Goal: Task Accomplishment & Management: Manage account settings

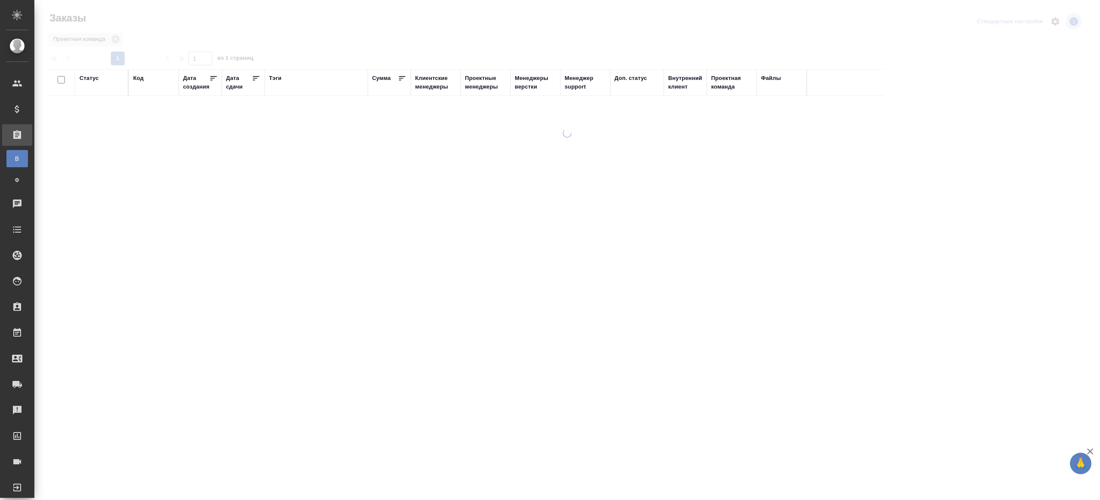
click at [275, 77] on div "Тэги" at bounding box center [275, 78] width 12 height 9
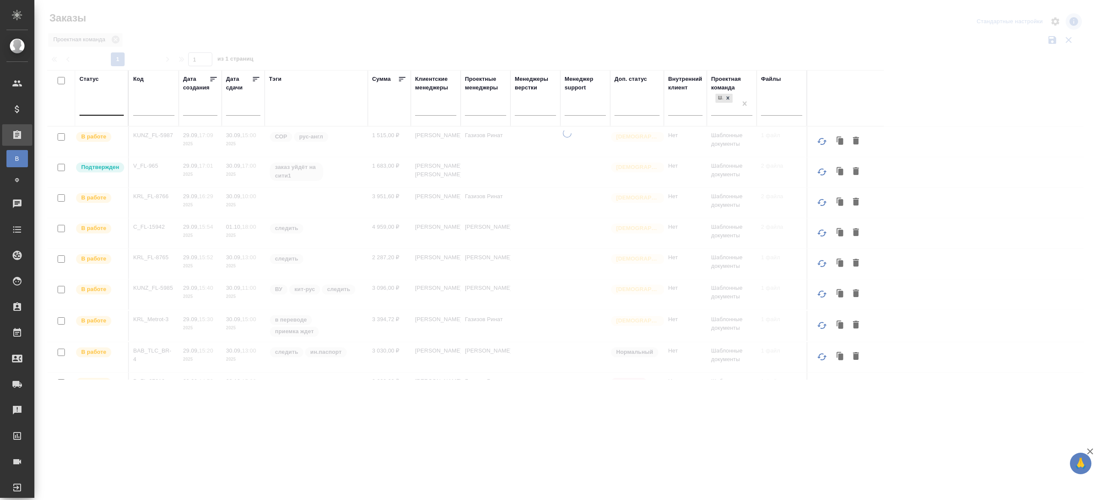
click at [113, 109] on div at bounding box center [102, 107] width 44 height 12
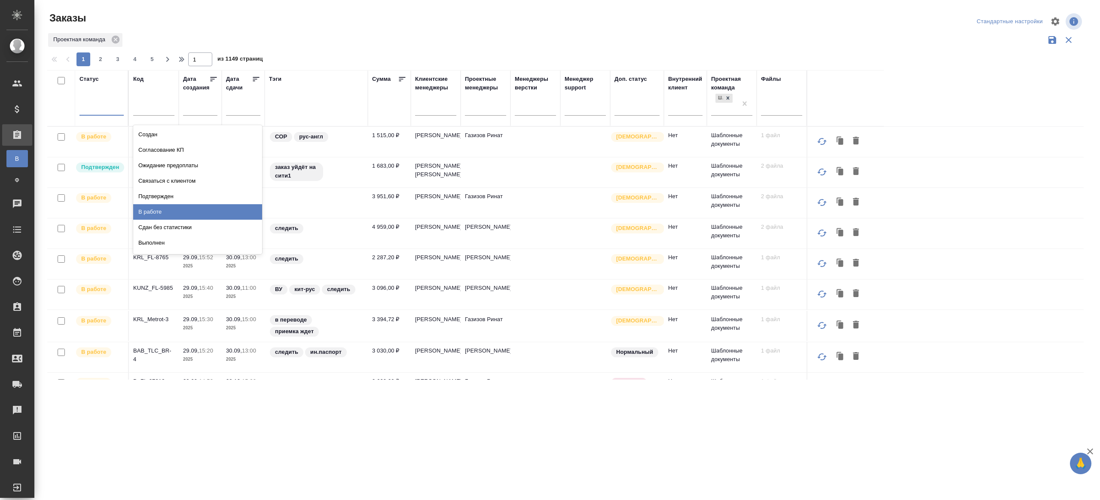
click at [171, 213] on div "В работе" at bounding box center [197, 211] width 129 height 15
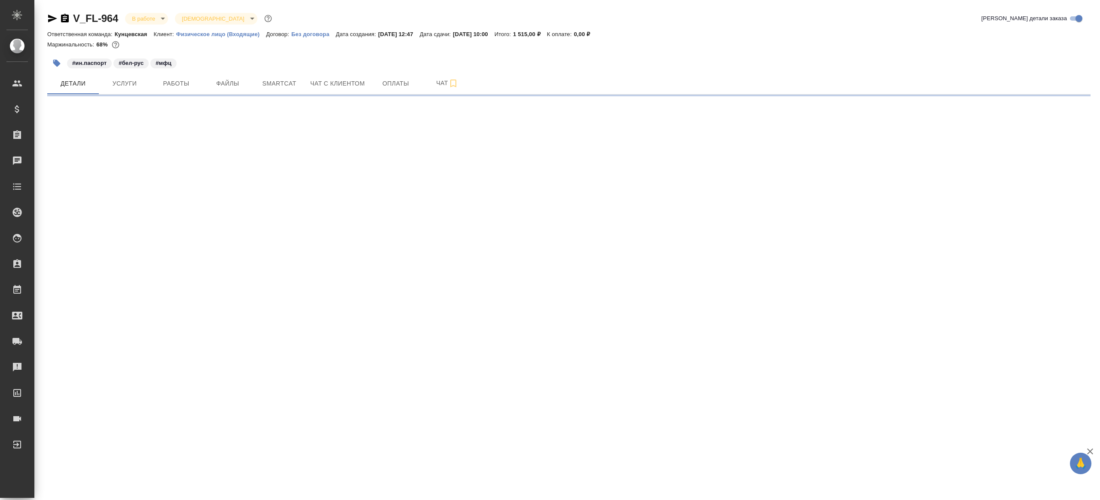
select select "RU"
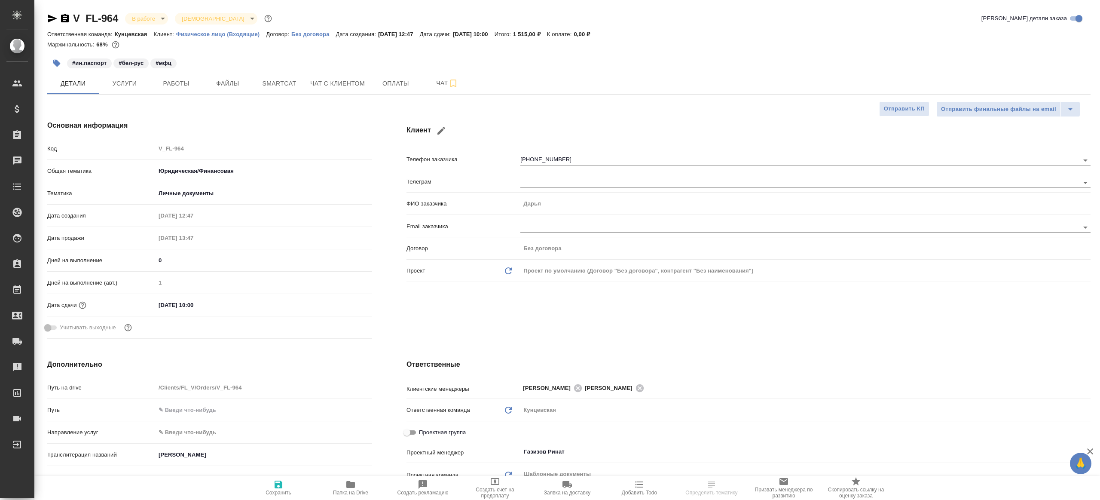
type textarea "x"
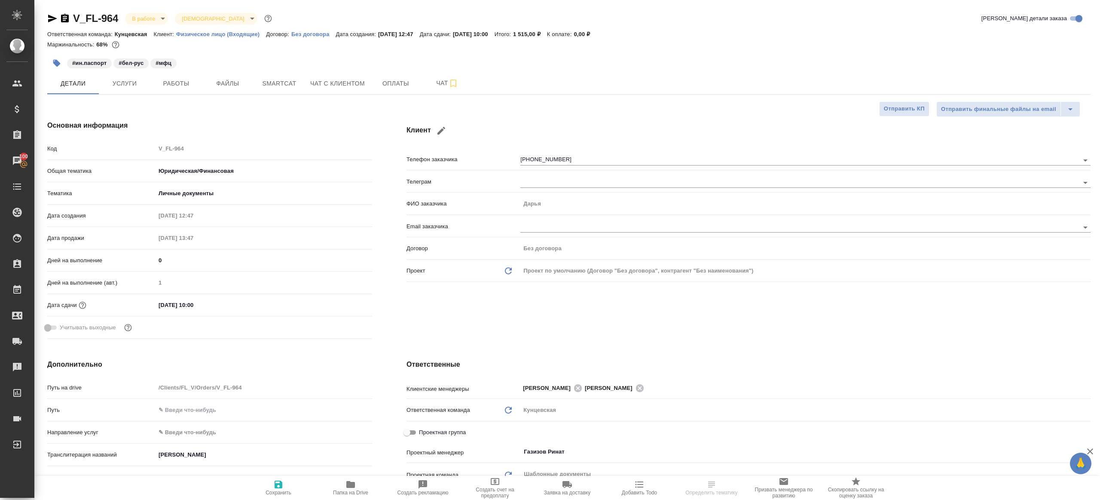
type textarea "x"
click at [195, 76] on button "Работы" at bounding box center [176, 83] width 52 height 21
type textarea "x"
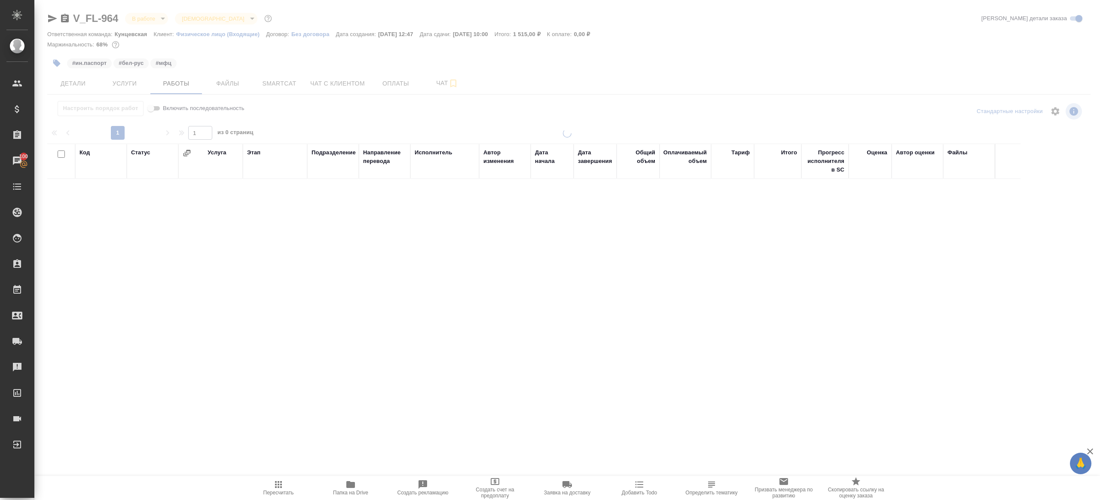
click at [335, 131] on div at bounding box center [567, 244] width 1066 height 230
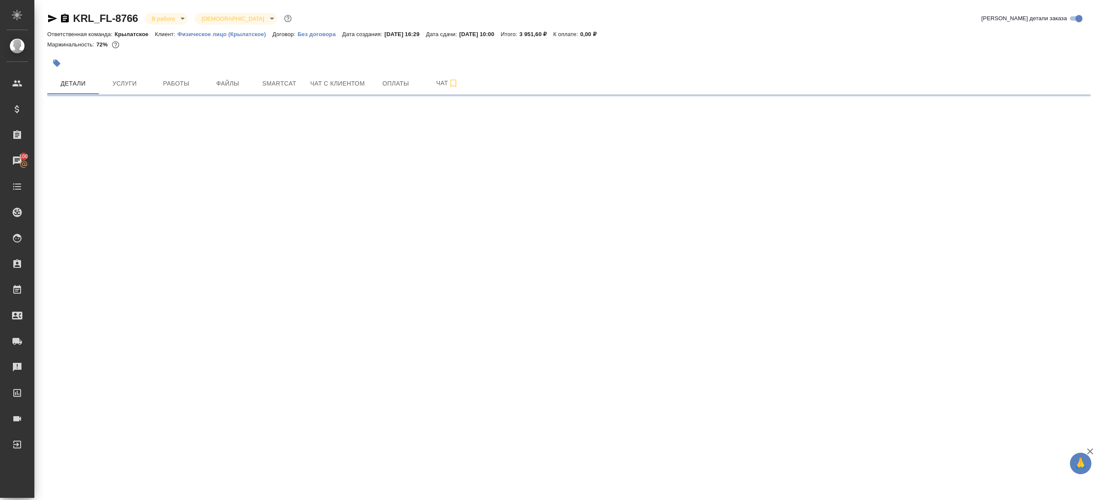
select select "RU"
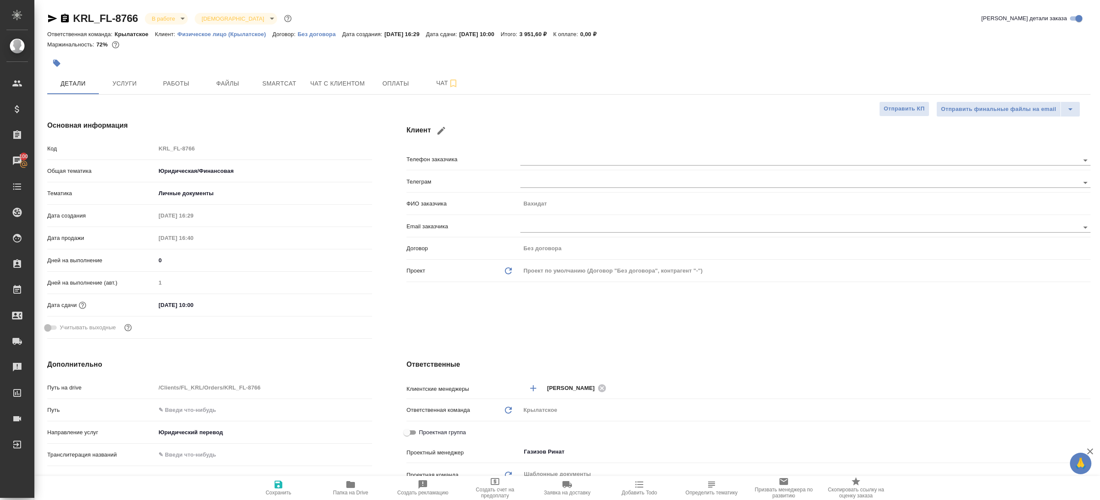
type textarea "x"
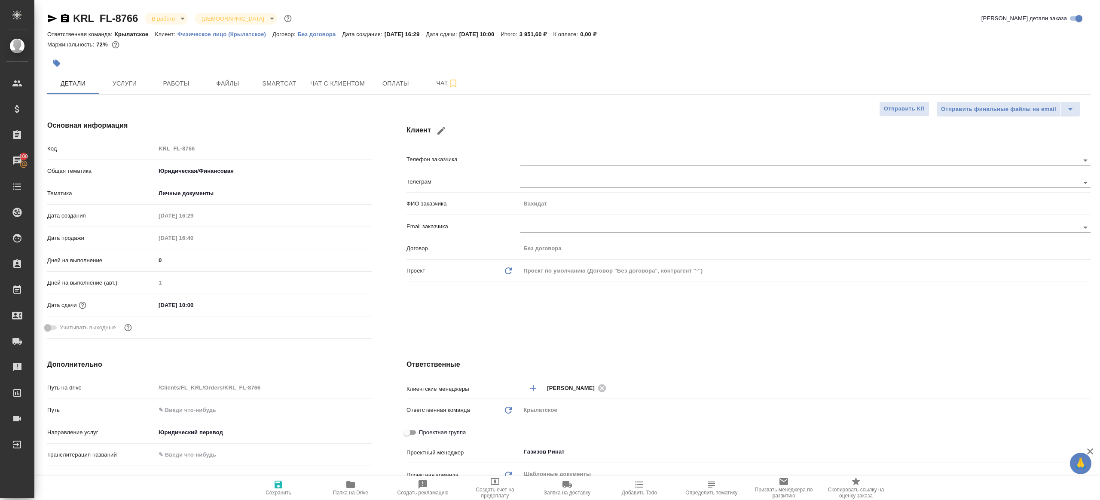
type textarea "x"
click at [186, 74] on button "Работы" at bounding box center [176, 83] width 52 height 21
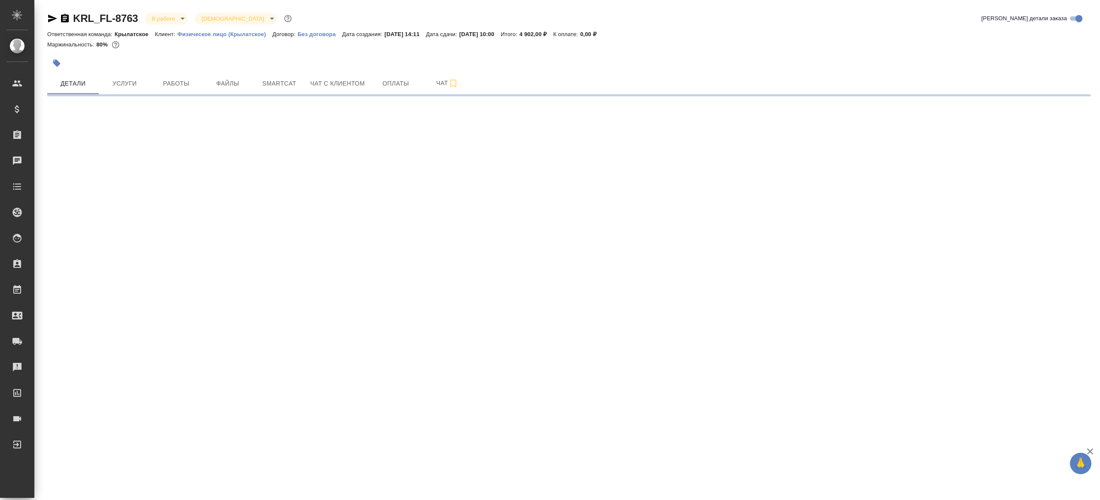
select select "RU"
click at [180, 82] on span "Работы" at bounding box center [176, 83] width 41 height 11
select select "RU"
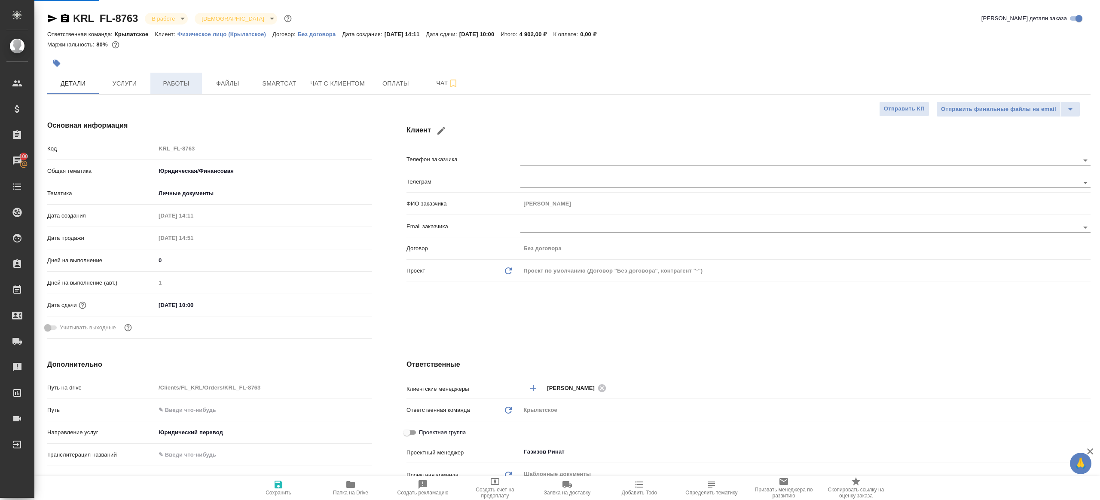
click at [162, 87] on span "Работы" at bounding box center [176, 83] width 41 height 11
type textarea "x"
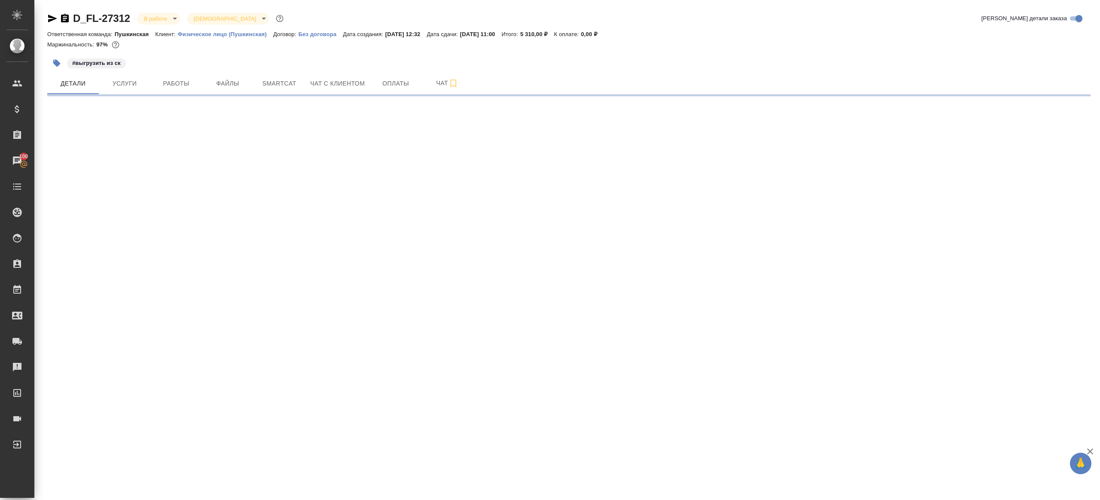
select select "RU"
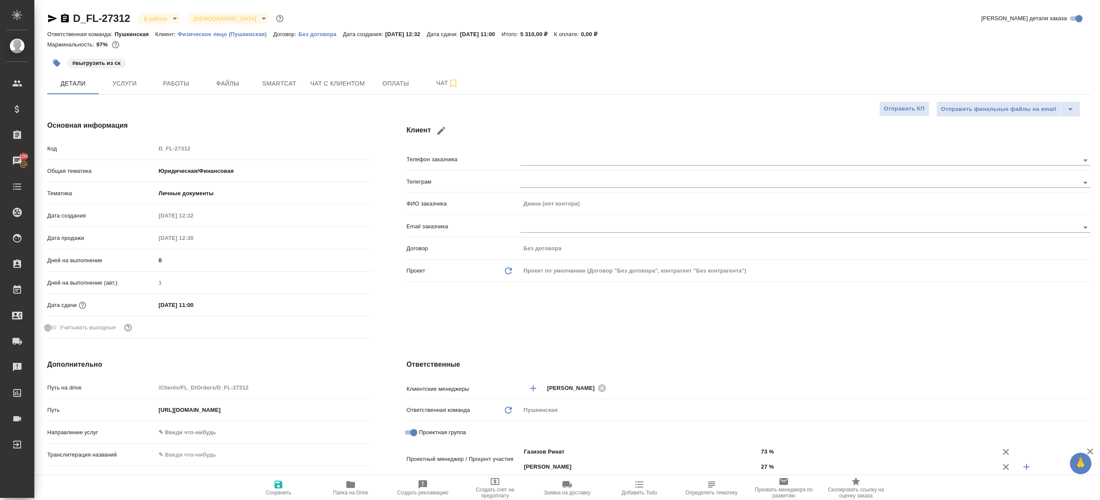
type textarea "x"
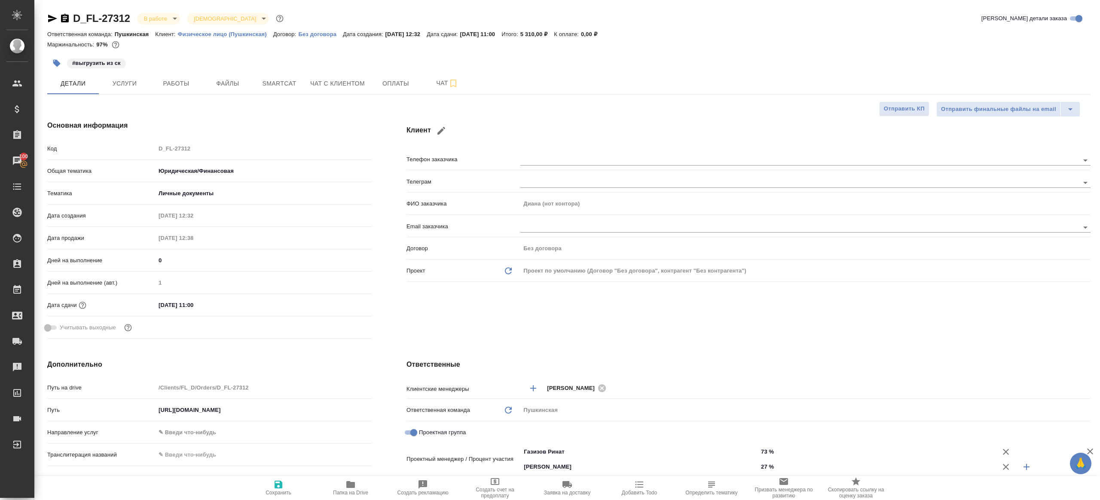
type textarea "x"
click at [182, 78] on span "Работы" at bounding box center [176, 83] width 41 height 11
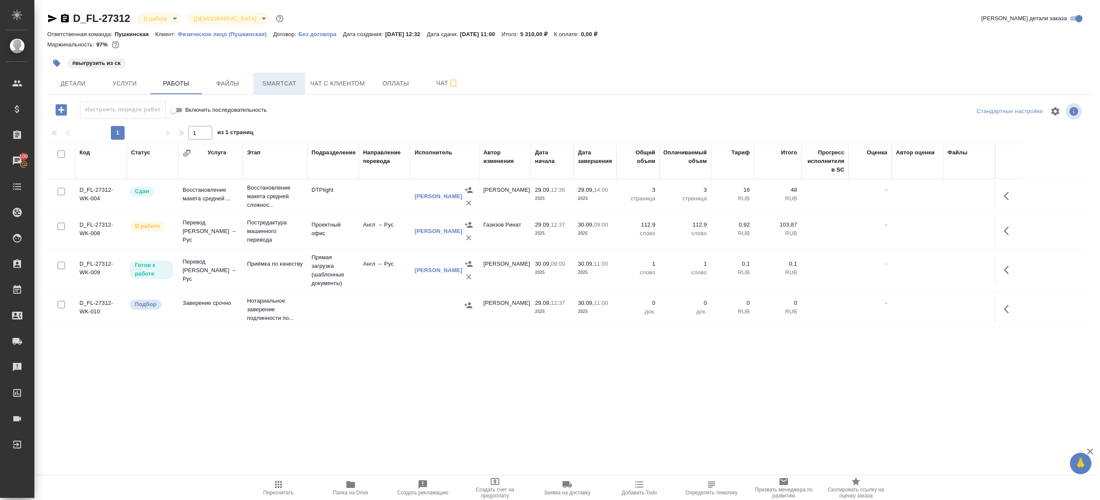
click at [288, 74] on button "Smartcat" at bounding box center [280, 83] width 52 height 21
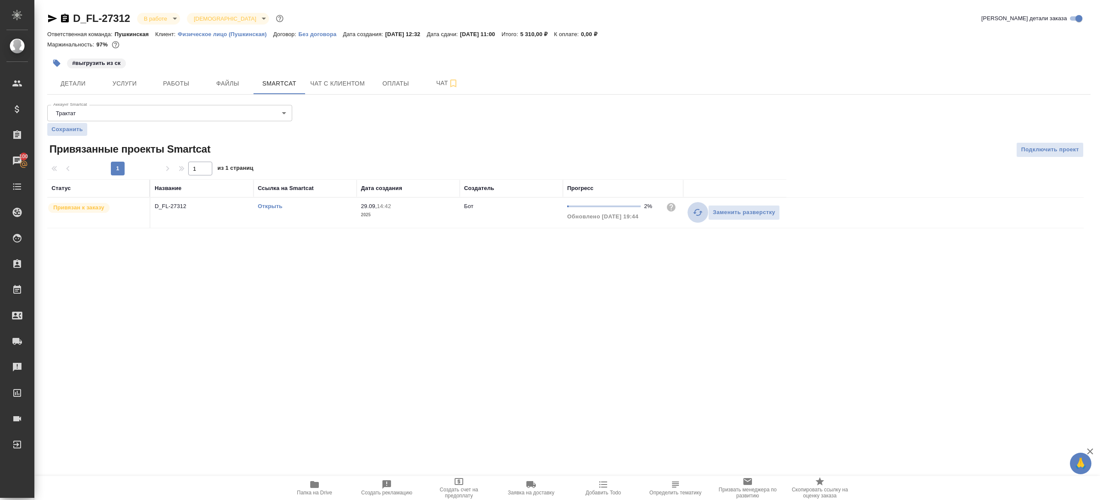
click at [702, 213] on icon "button" at bounding box center [698, 212] width 10 height 10
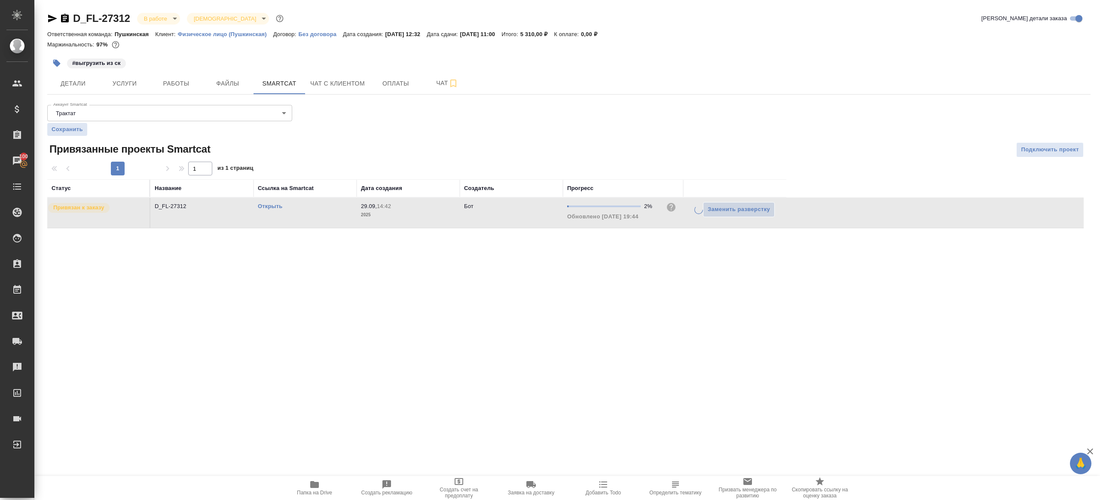
click at [590, 283] on div ".cls-1 fill:#fff; AWATERA Gazizov Rinat Клиенты Спецификации Заказы 100 Чаты To…" at bounding box center [550, 250] width 1100 height 500
click at [272, 205] on link "Открыть" at bounding box center [270, 206] width 24 height 6
click at [700, 215] on icon "button" at bounding box center [698, 212] width 10 height 10
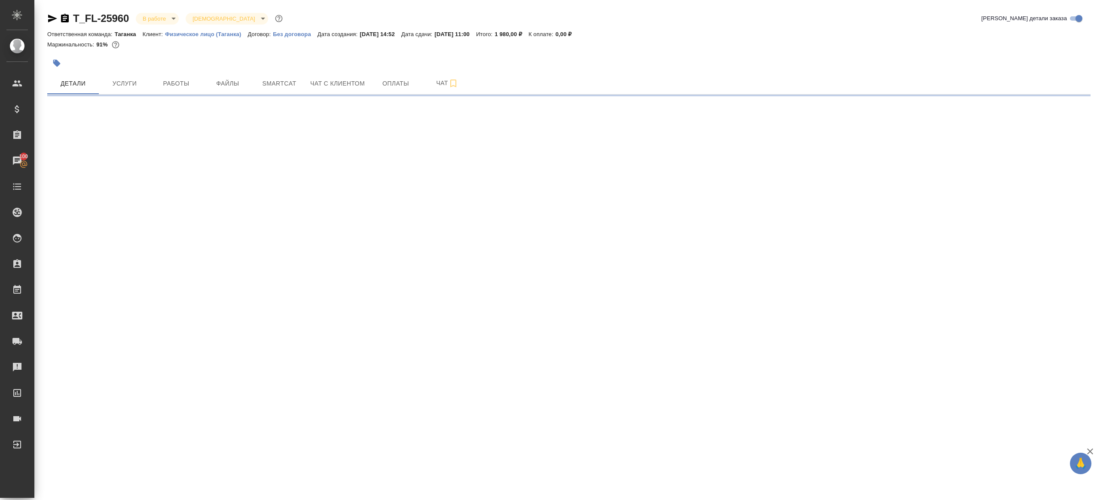
select select "RU"
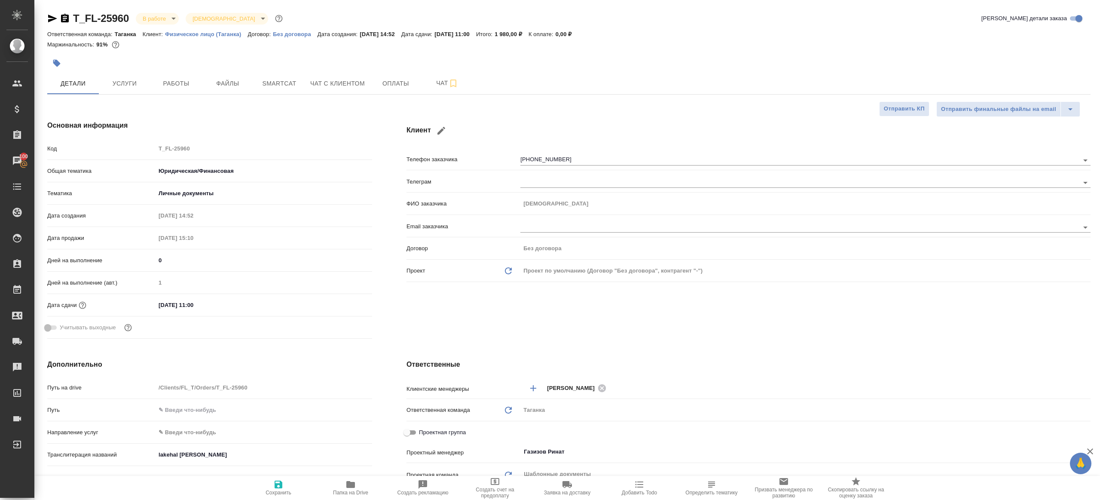
type textarea "x"
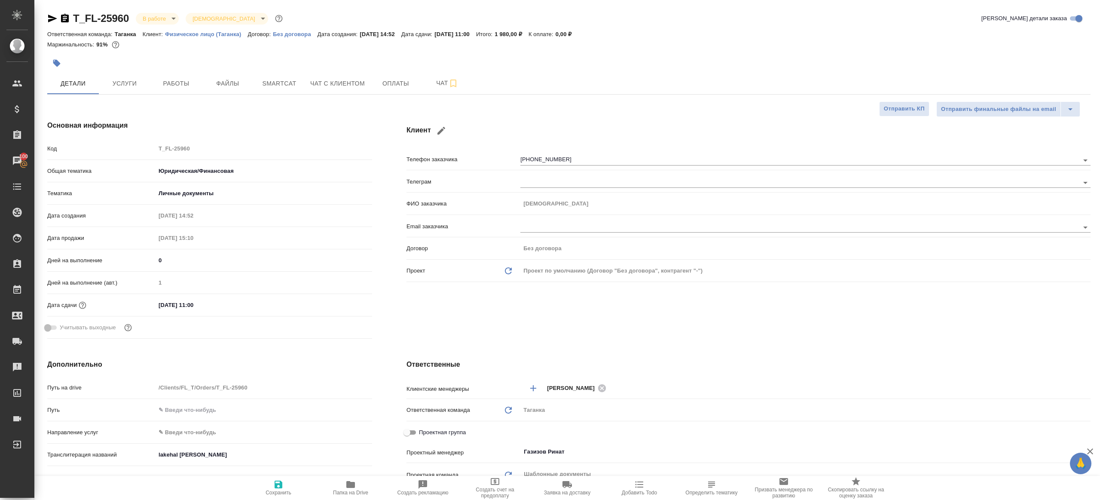
type textarea "x"
click at [193, 79] on span "Работы" at bounding box center [176, 83] width 41 height 11
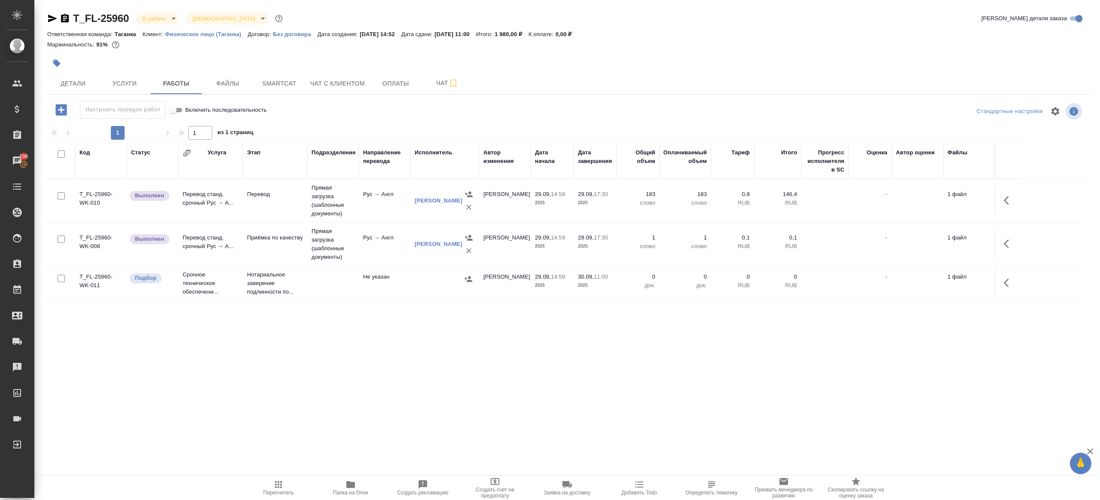
click at [162, 15] on body "🙏 .cls-1 fill:#fff; AWATERA Gazizov Rinat Клиенты Спецификации Заказы 100 Чаты …" at bounding box center [550, 250] width 1100 height 500
click at [176, 110] on li "Сдан без статистики" at bounding box center [175, 105] width 79 height 15
click at [201, 24] on body "🙏 .cls-1 fill:#fff; AWATERA Gazizov Rinat Клиенты Спецификации Заказы 100 Чаты …" at bounding box center [550, 250] width 1100 height 500
click at [190, 115] on li "Выполнен" at bounding box center [175, 120] width 79 height 15
click at [1006, 197] on icon "button" at bounding box center [1009, 200] width 10 height 10
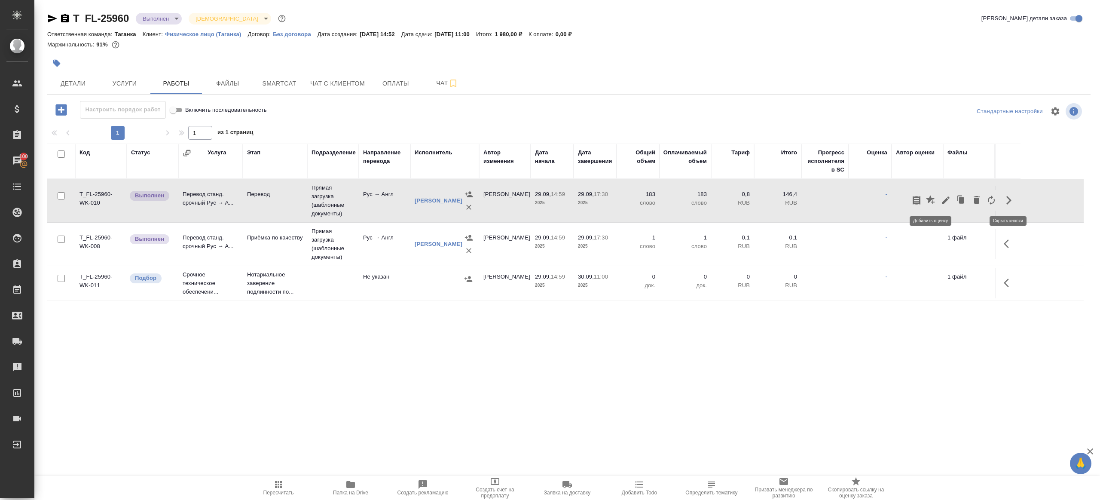
click at [945, 199] on icon "button" at bounding box center [946, 200] width 8 height 8
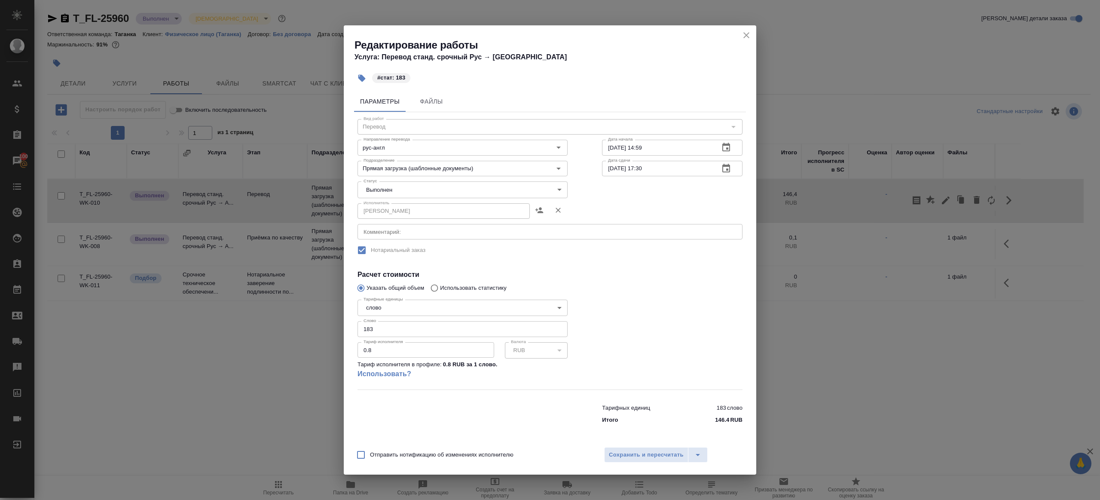
click at [413, 191] on body "🙏 .cls-1 fill:#fff; AWATERA Gazizov Rinat Клиенты Спецификации Заказы 100 Чаты …" at bounding box center [550, 250] width 1100 height 500
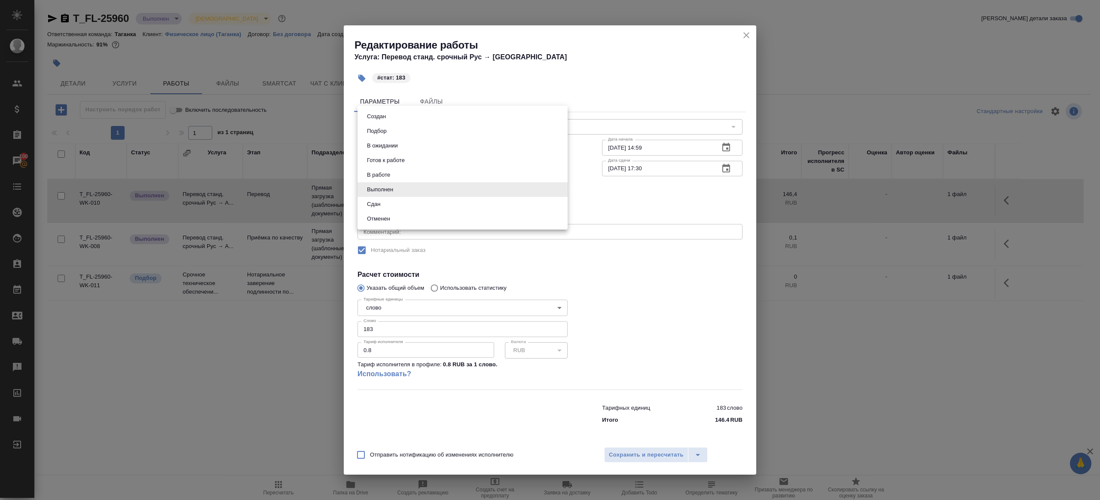
click at [403, 210] on li "Сдан" at bounding box center [463, 204] width 210 height 15
type input "closed"
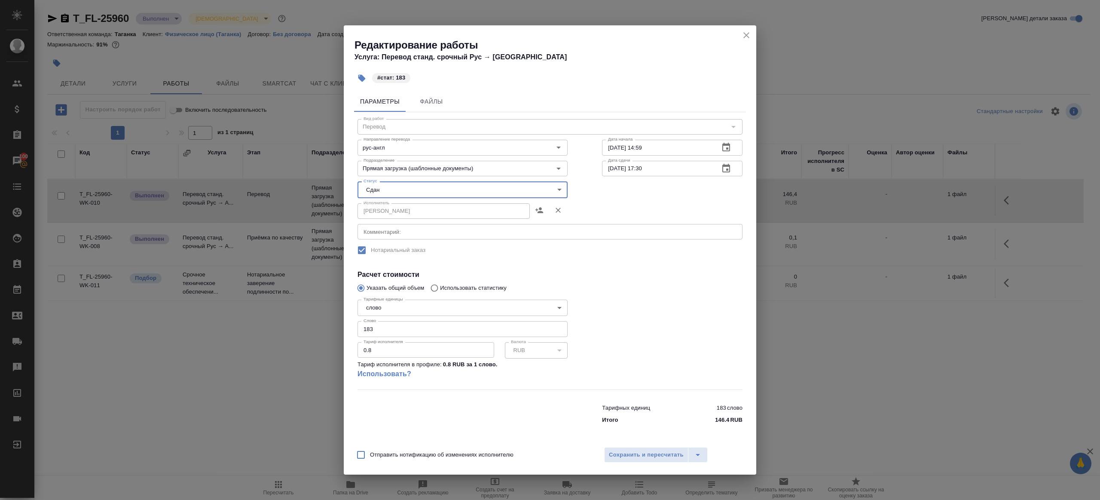
click at [648, 446] on div "Отправить нотификацию об изменениях исполнителю Сохранить и пересчитать" at bounding box center [550, 457] width 413 height 33
click at [649, 449] on button "Сохранить и пересчитать" at bounding box center [646, 454] width 84 height 15
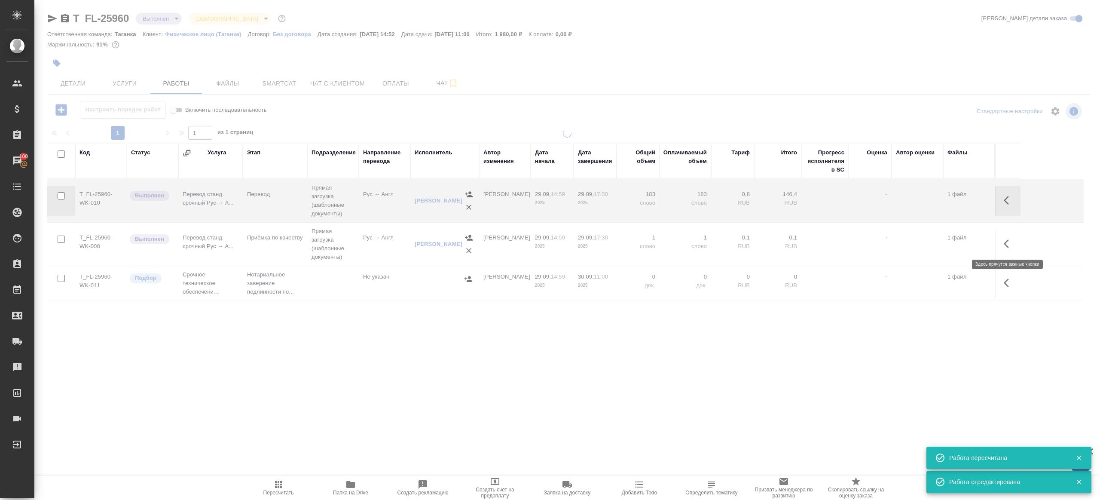
click at [1014, 245] on button "button" at bounding box center [1009, 243] width 21 height 21
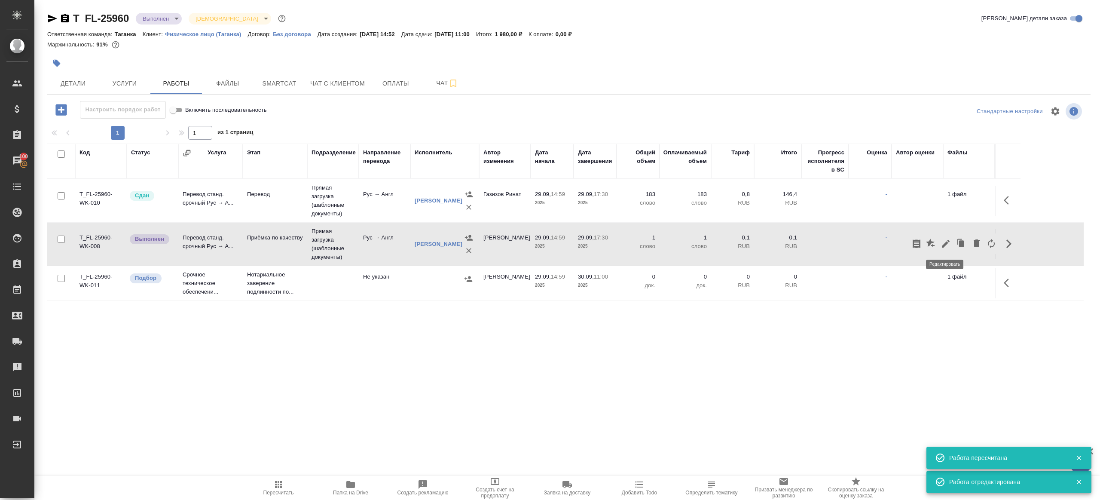
click at [948, 242] on icon "button" at bounding box center [946, 244] width 8 height 8
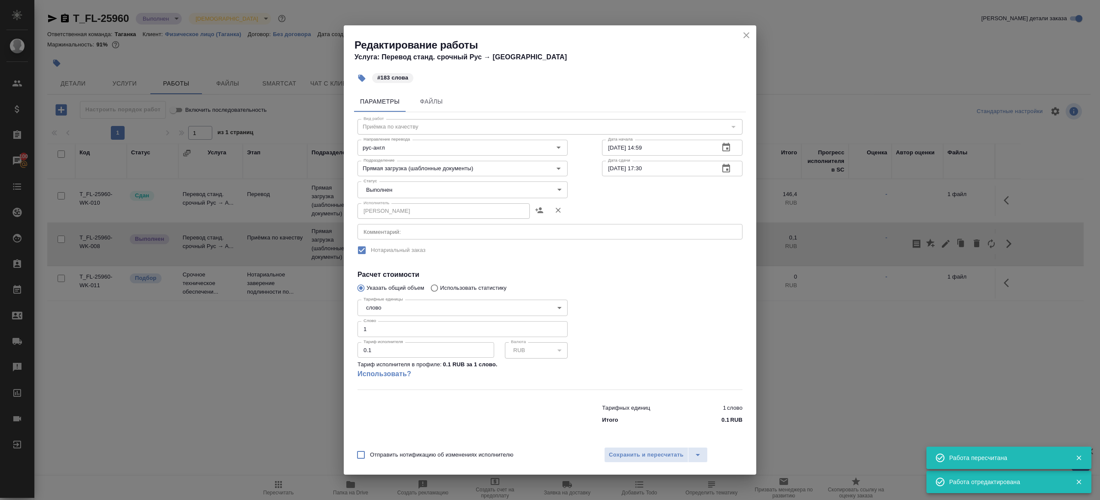
click at [391, 191] on body "🙏 .cls-1 fill:#fff; AWATERA Gazizov Rinat Клиенты Спецификации Заказы 100 Чаты …" at bounding box center [550, 250] width 1100 height 500
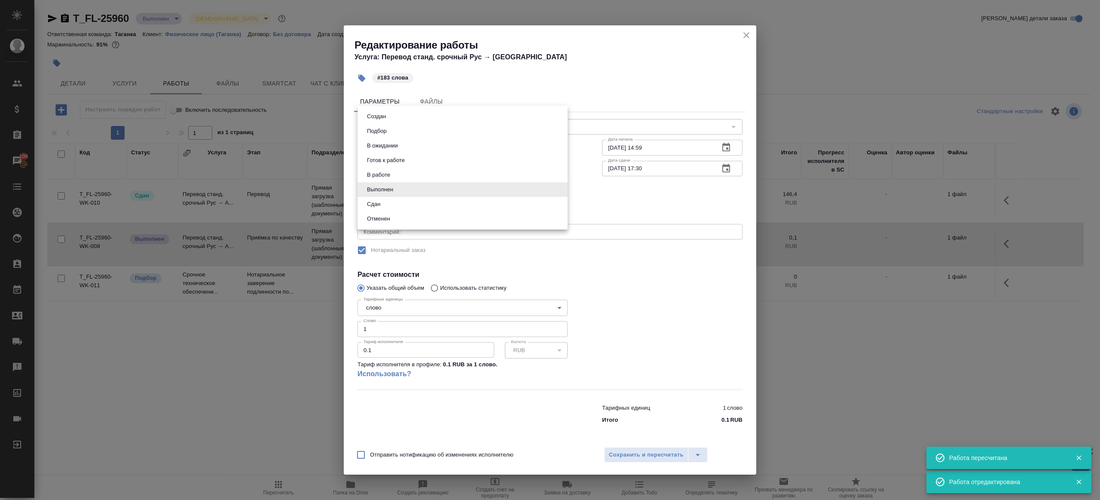
click at [385, 207] on li "Сдан" at bounding box center [463, 204] width 210 height 15
type input "closed"
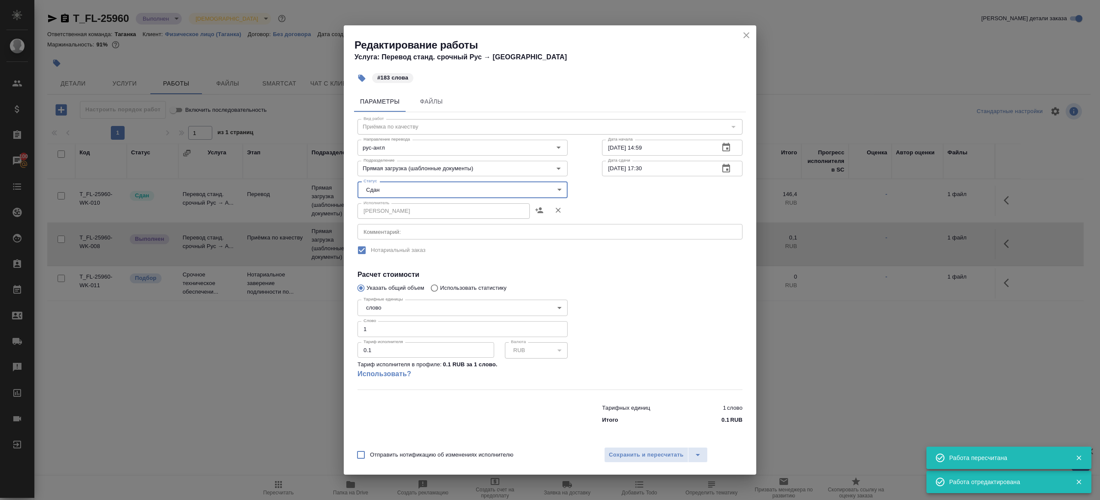
click at [388, 328] on input "1" at bounding box center [463, 328] width 210 height 15
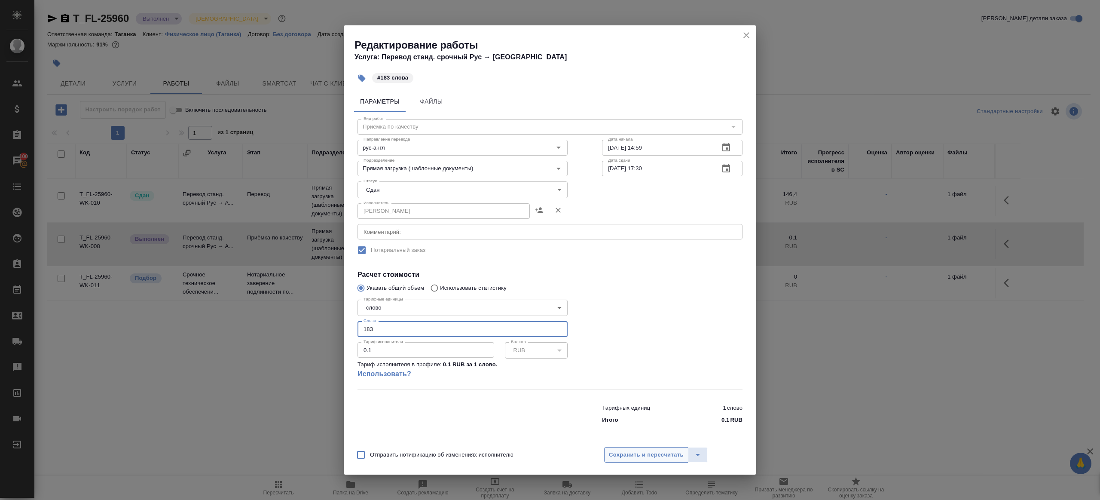
type input "183"
click at [640, 456] on span "Сохранить и пересчитать" at bounding box center [646, 455] width 75 height 10
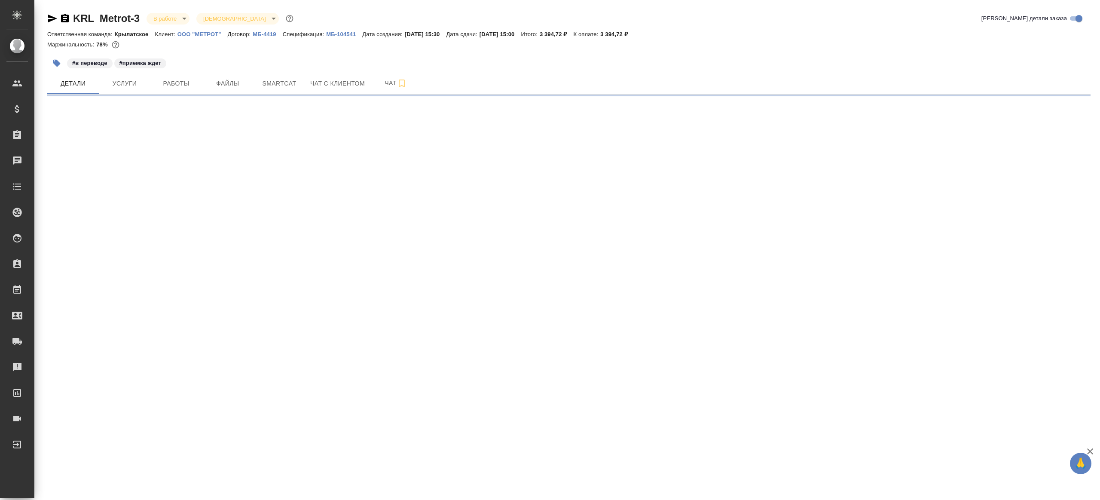
select select "RU"
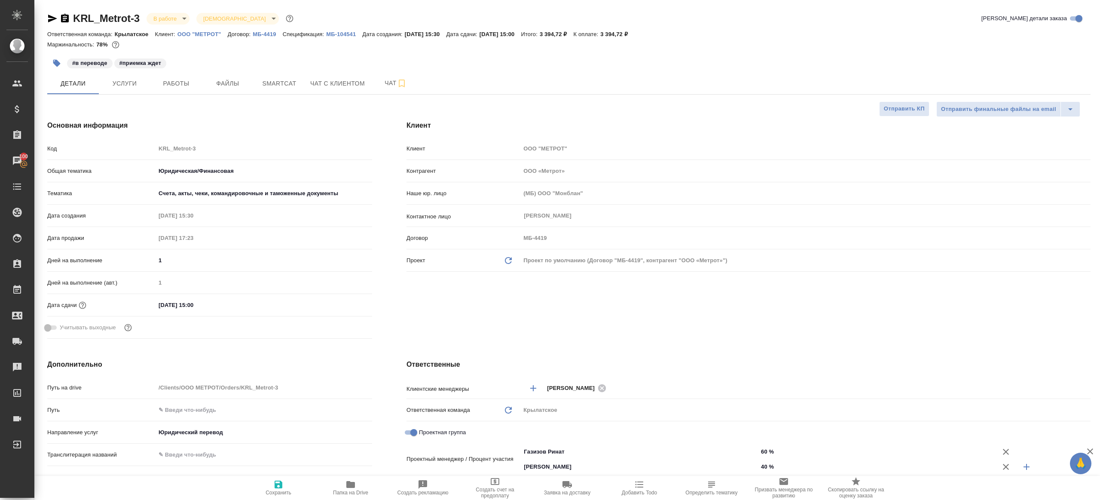
type textarea "x"
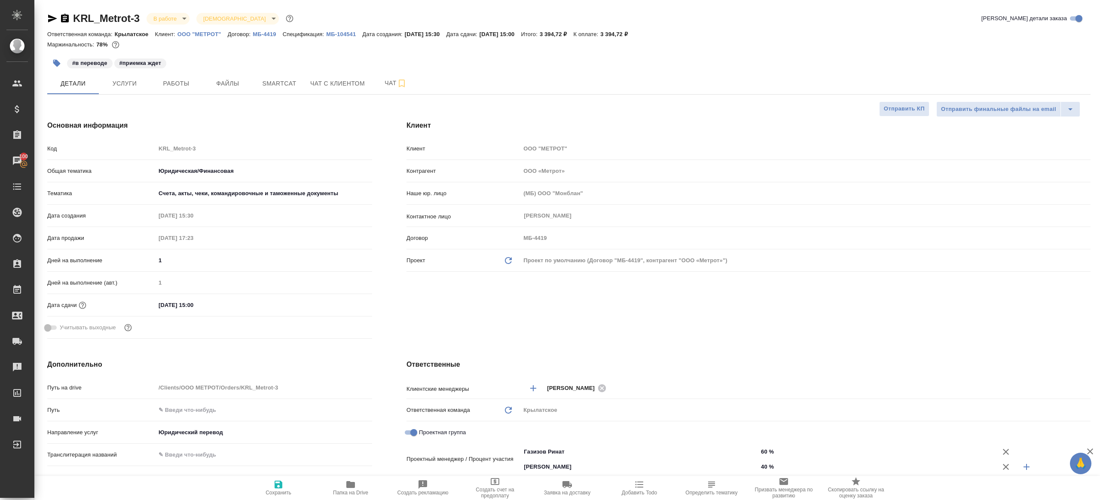
type textarea "x"
click at [159, 83] on span "Работы" at bounding box center [176, 83] width 41 height 11
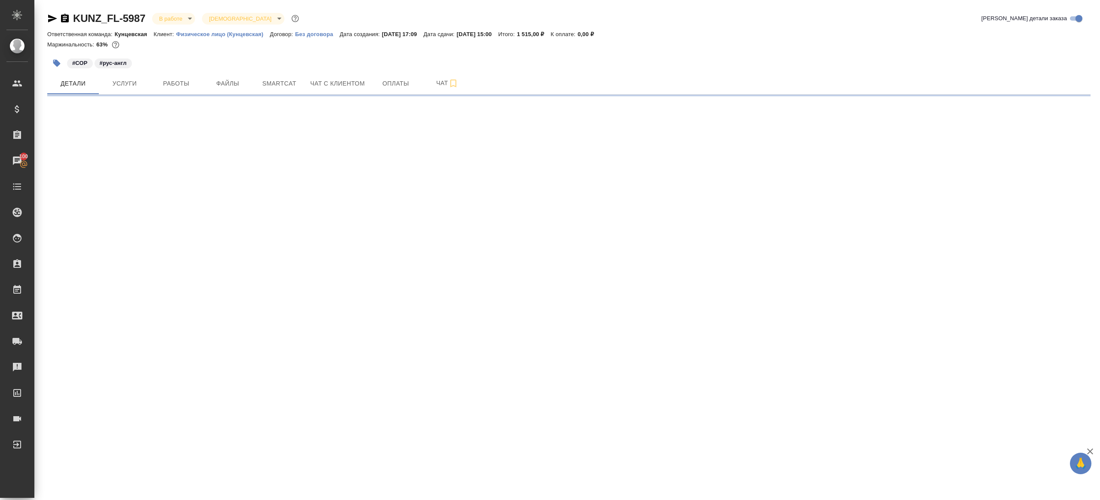
select select "RU"
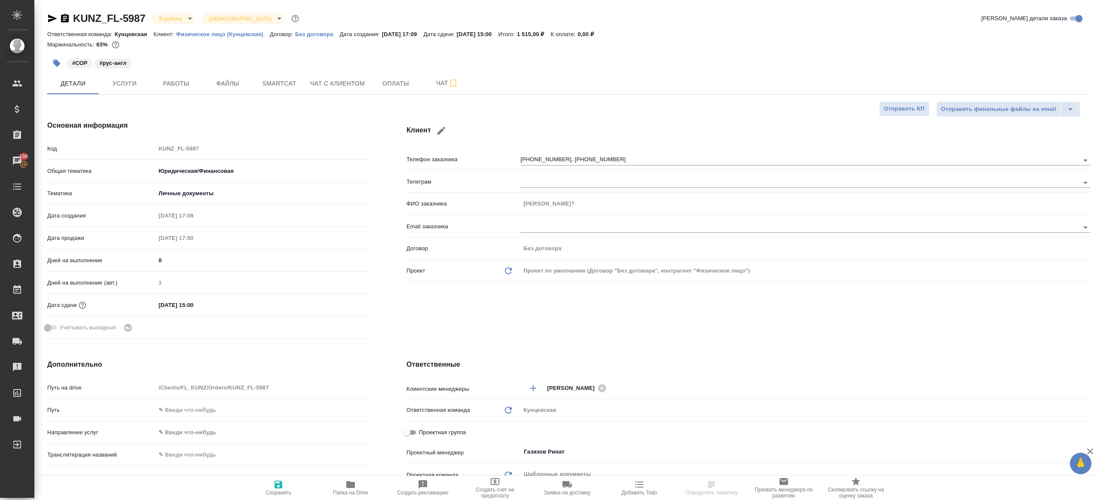
type textarea "x"
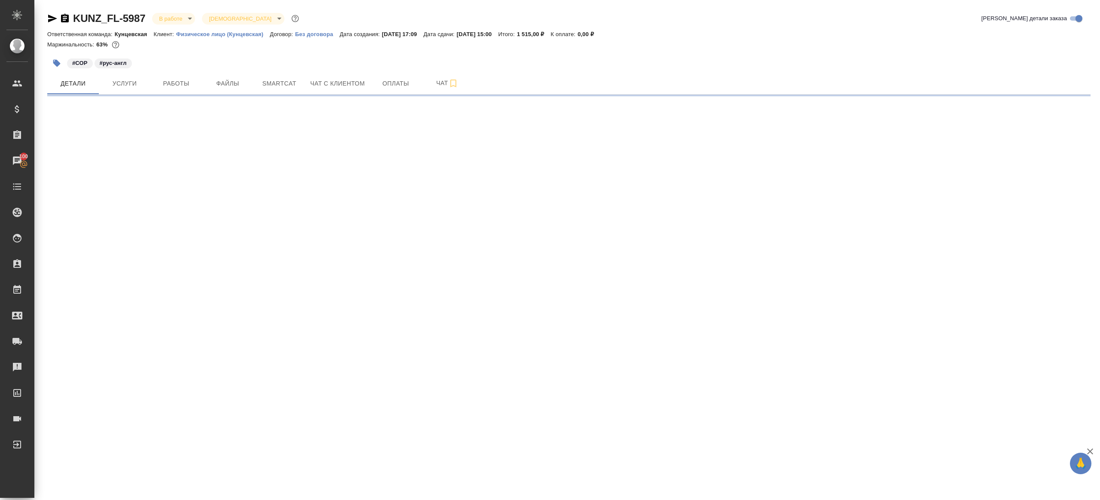
select select "RU"
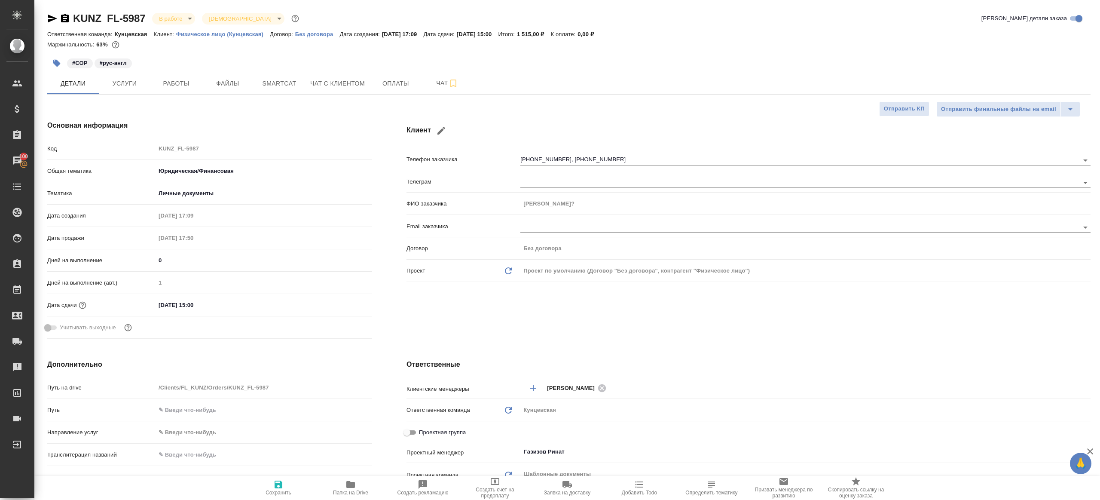
type textarea "x"
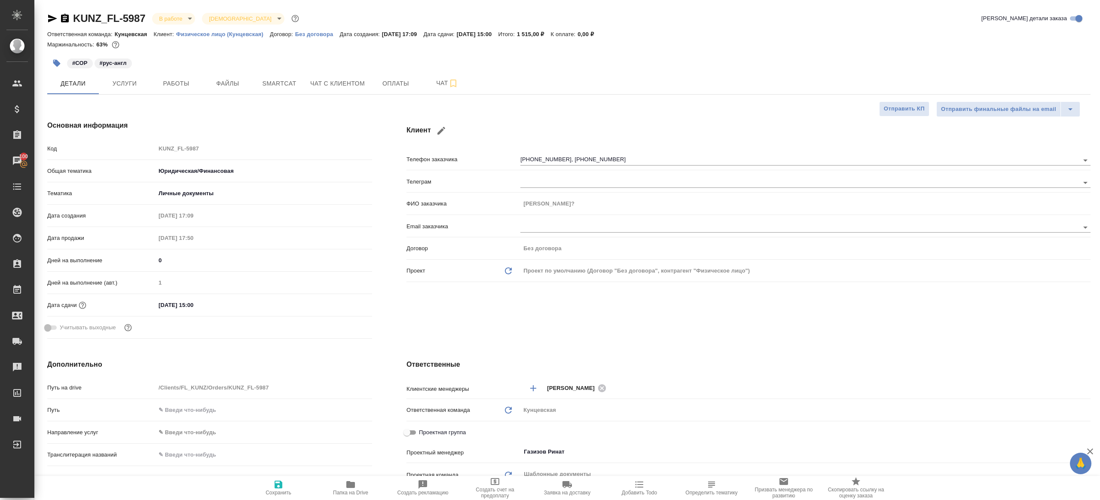
type textarea "x"
click at [212, 68] on div "#СОР #рус-англ" at bounding box center [395, 63] width 696 height 19
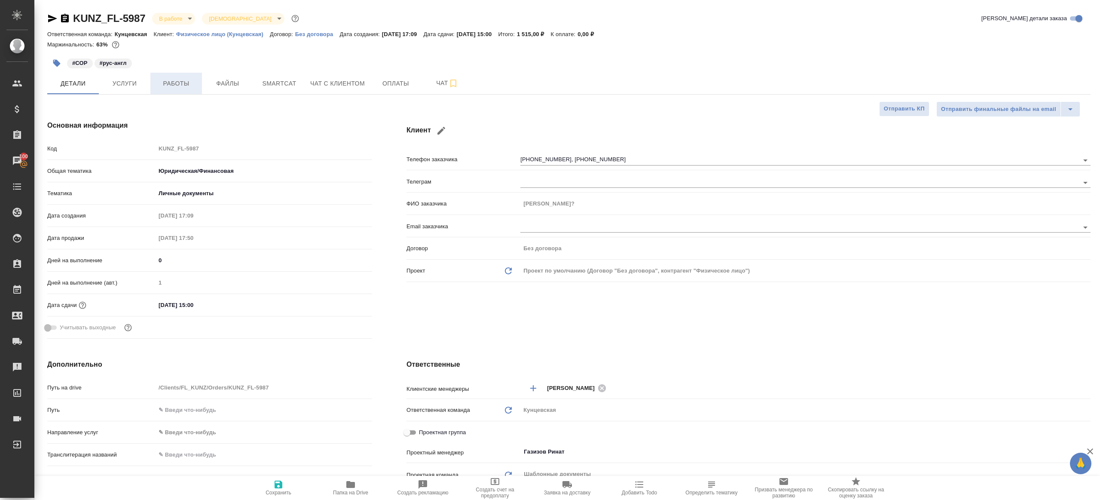
click at [180, 83] on span "Работы" at bounding box center [176, 83] width 41 height 11
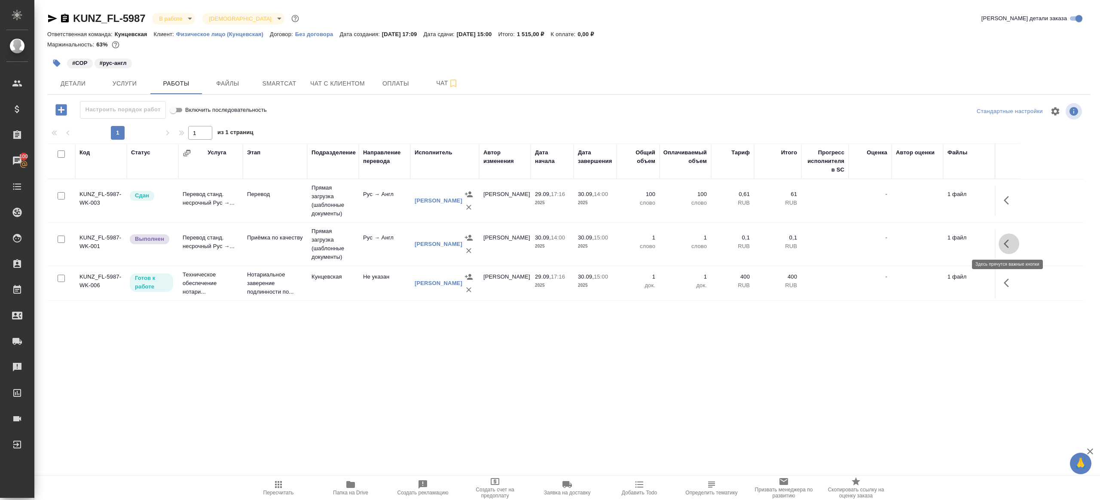
click at [1014, 241] on button "button" at bounding box center [1009, 243] width 21 height 21
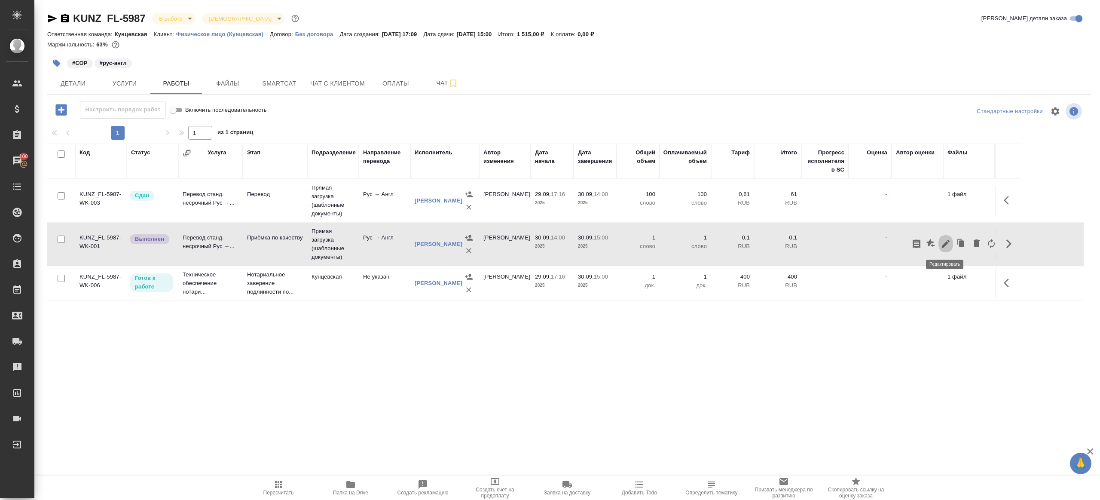
click at [950, 240] on icon "button" at bounding box center [946, 244] width 10 height 10
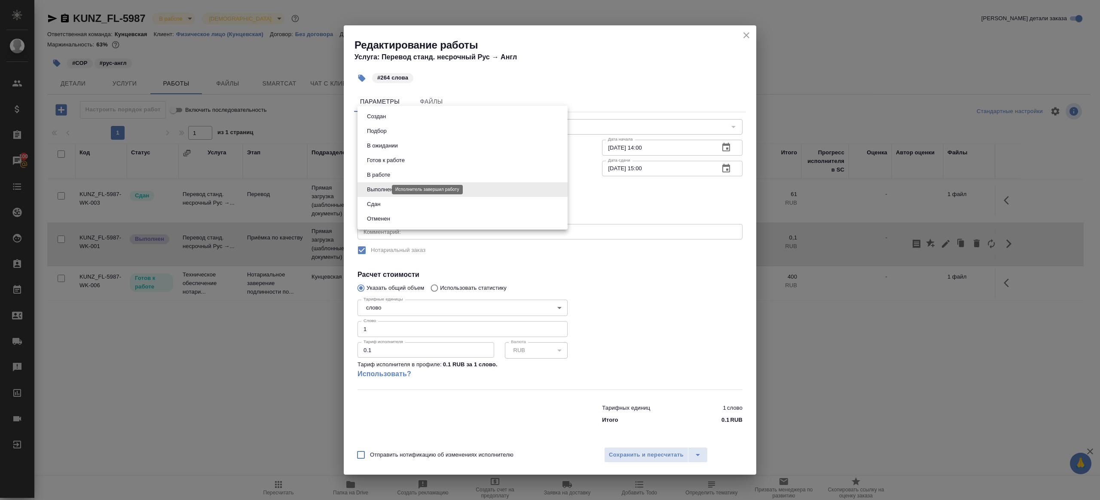
click at [367, 190] on body "🙏 .cls-1 fill:#fff; AWATERA Gazizov Rinat Клиенты Спецификации Заказы 100 Чаты …" at bounding box center [550, 250] width 1100 height 500
click at [382, 210] on li "Сдан" at bounding box center [463, 204] width 210 height 15
type input "closed"
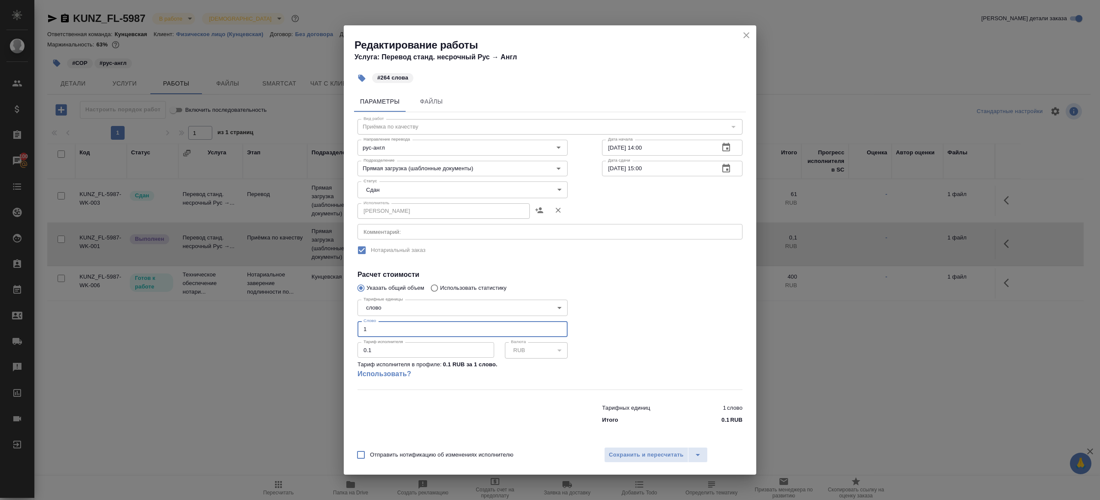
drag, startPoint x: 398, startPoint y: 334, endPoint x: 297, endPoint y: 317, distance: 102.9
click at [297, 318] on div "Редактирование работы Услуга: Перевод станд. несрочный Рус → Англ #264 слова Па…" at bounding box center [550, 250] width 1100 height 500
type input "264"
click at [628, 445] on div "Отправить нотификацию об изменениях исполнителю Сохранить и пересчитать" at bounding box center [550, 457] width 413 height 33
click at [641, 455] on span "Сохранить и пересчитать" at bounding box center [646, 455] width 75 height 10
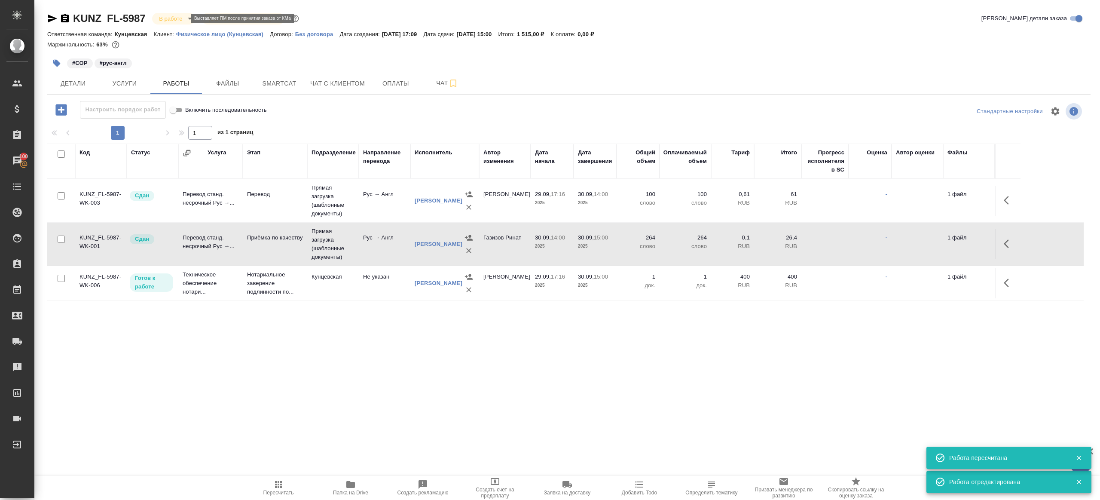
click at [177, 20] on body "🙏 .cls-1 fill:#fff; AWATERA Gazizov Rinat Клиенты Спецификации Заказы 100 Чаты …" at bounding box center [550, 250] width 1100 height 500
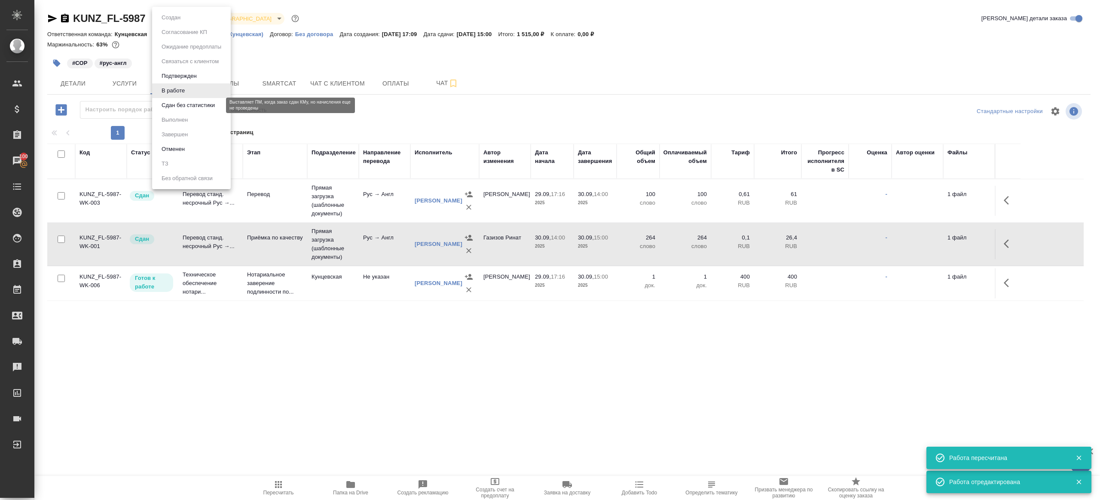
click at [198, 107] on button "Сдан без статистики" at bounding box center [188, 105] width 58 height 9
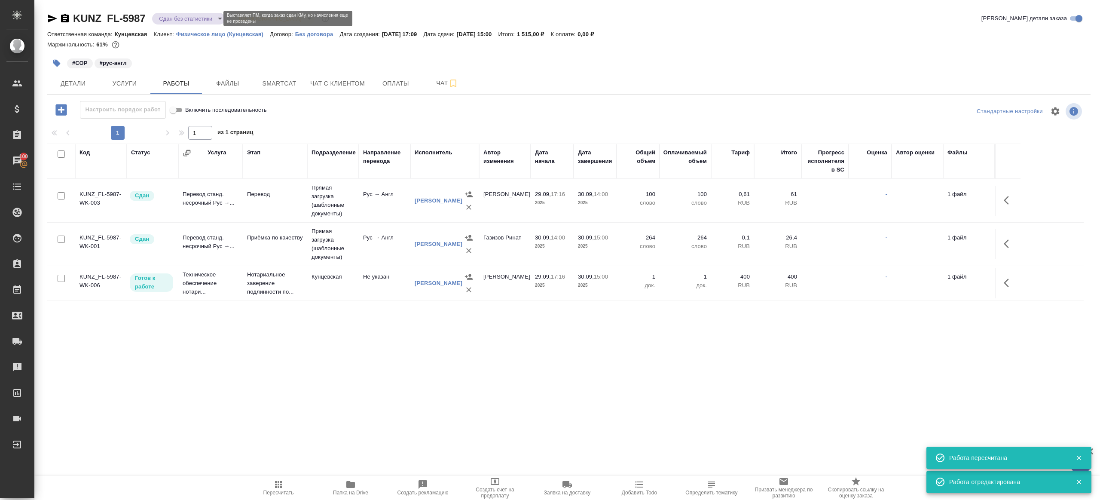
click at [206, 19] on body "🙏 .cls-1 fill:#fff; AWATERA Gazizov Rinat Клиенты Спецификации Заказы 100 Чаты …" at bounding box center [550, 250] width 1100 height 500
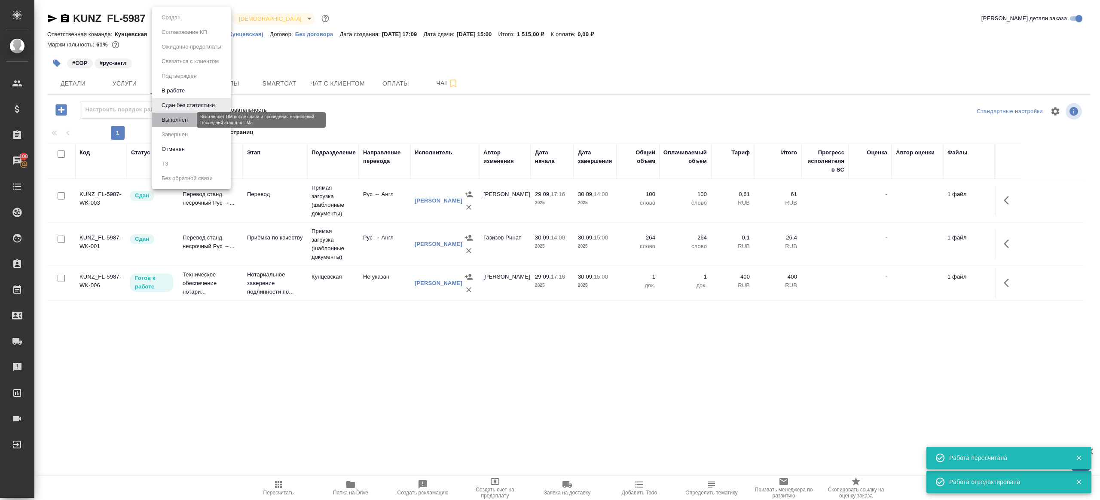
click at [183, 117] on button "Выполнен" at bounding box center [174, 119] width 31 height 9
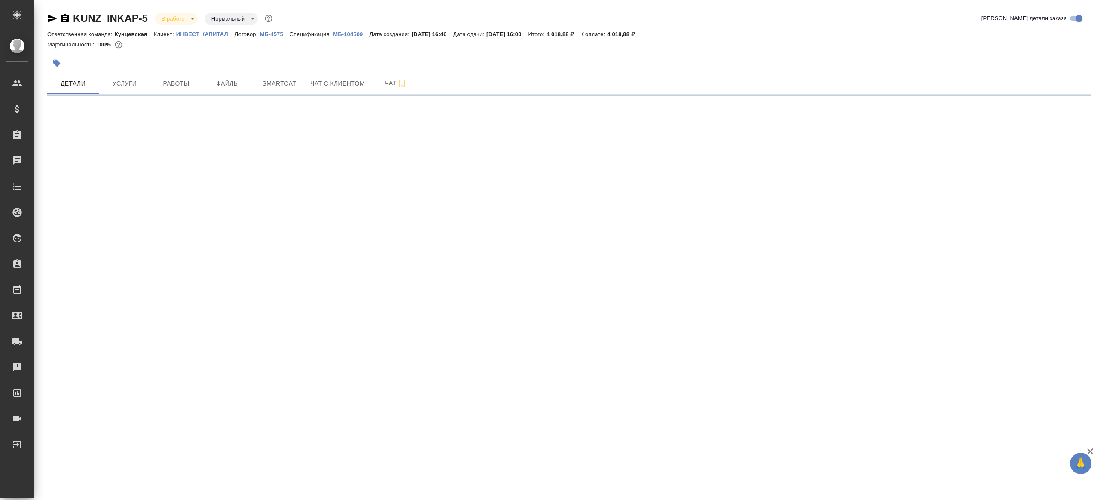
select select "RU"
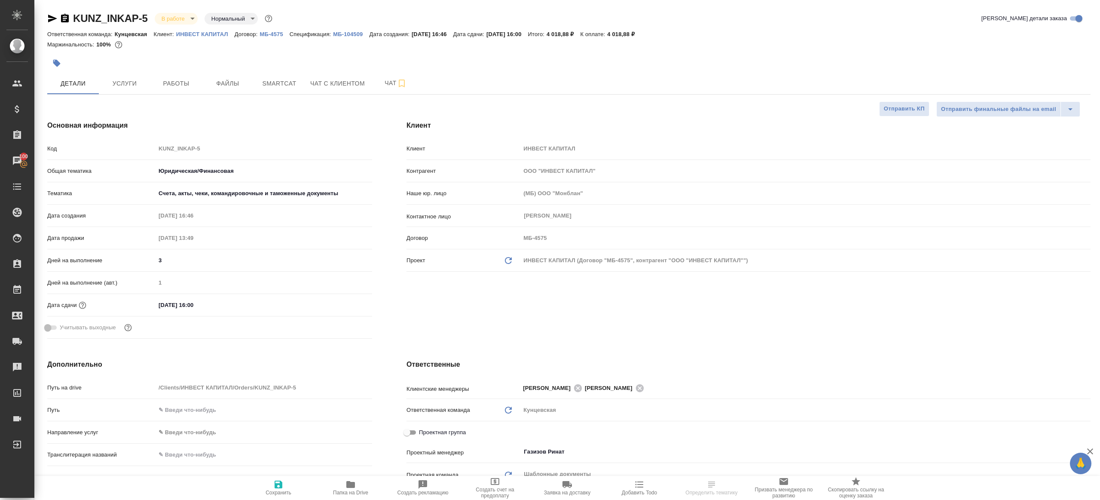
type textarea "x"
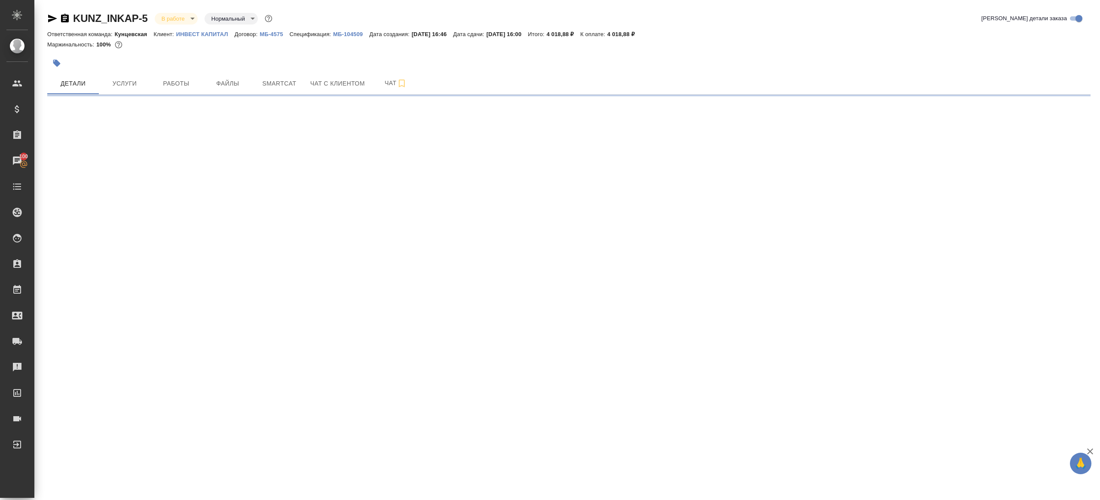
select select "RU"
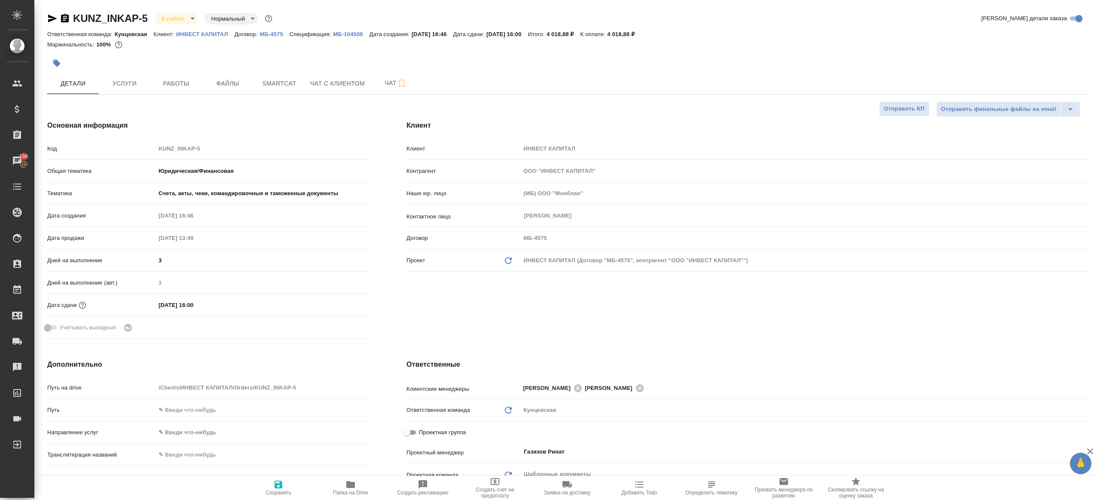
type textarea "x"
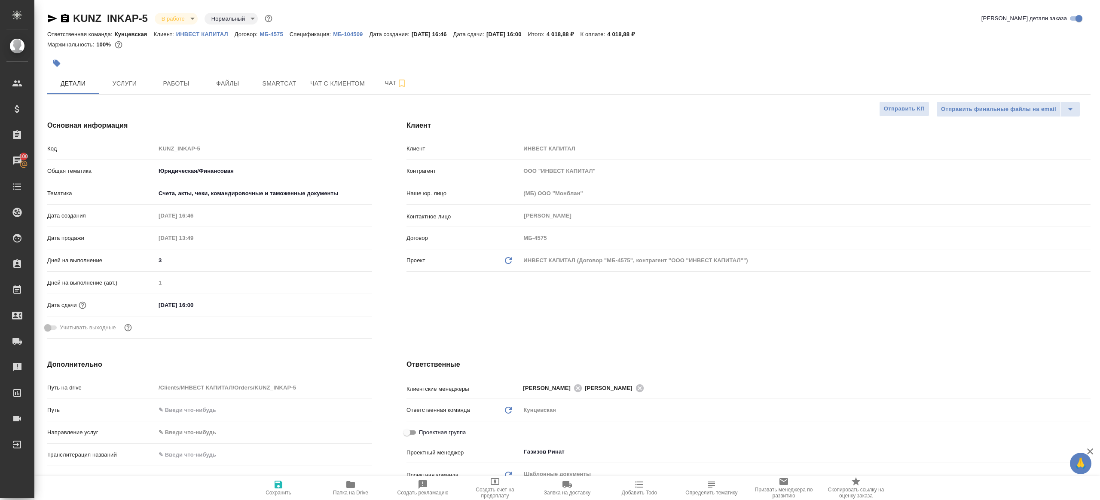
type textarea "x"
click at [167, 70] on div at bounding box center [395, 63] width 696 height 19
click at [162, 80] on span "Работы" at bounding box center [176, 83] width 41 height 11
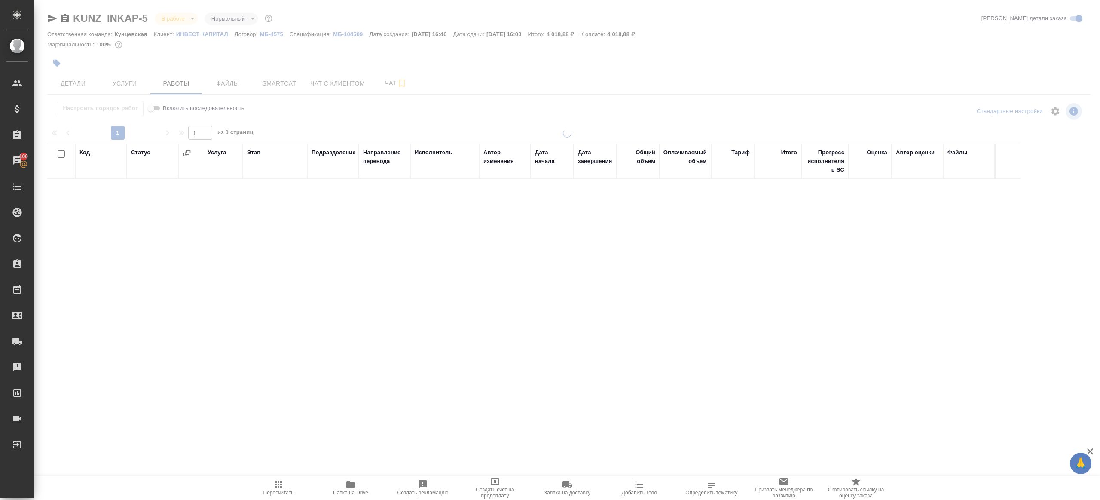
click at [369, 116] on div at bounding box center [567, 179] width 1066 height 359
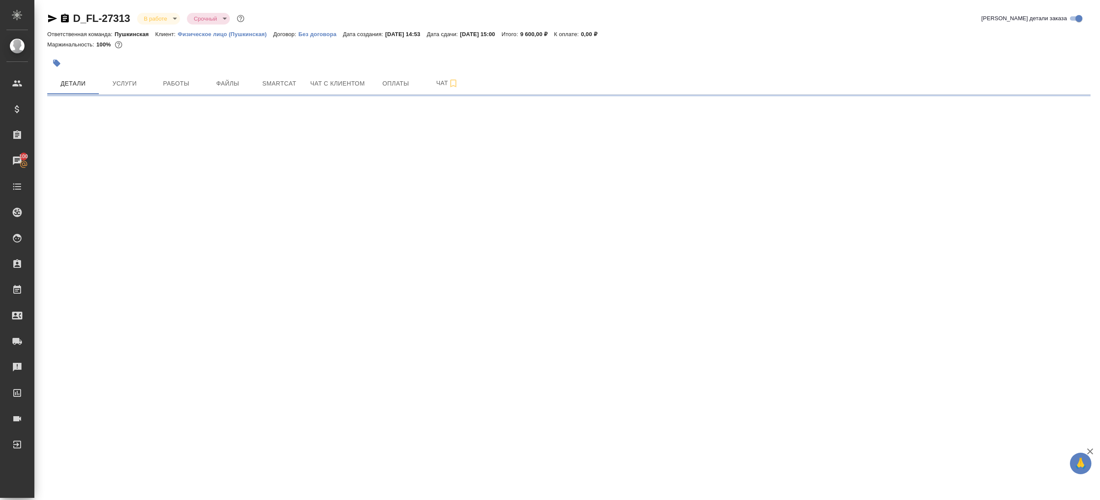
select select "RU"
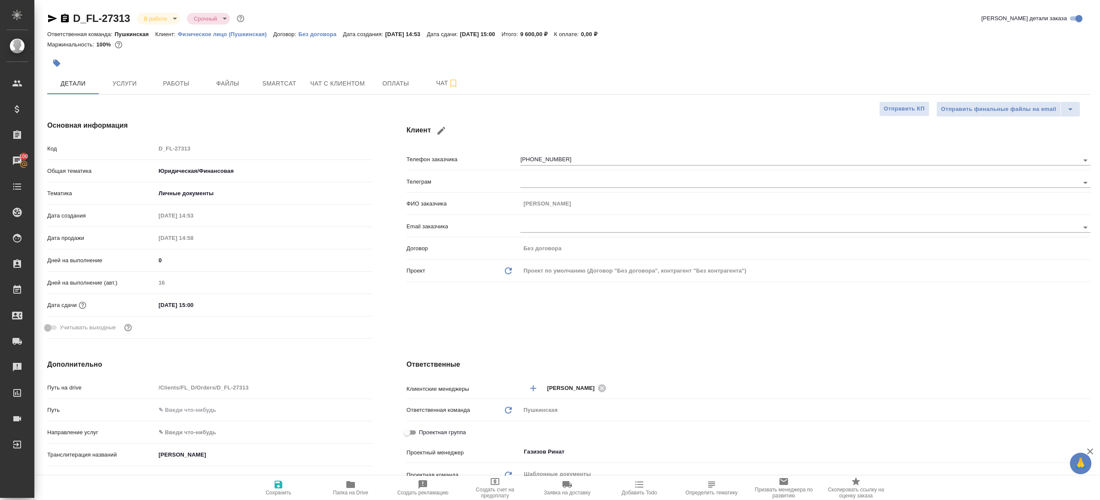
type textarea "x"
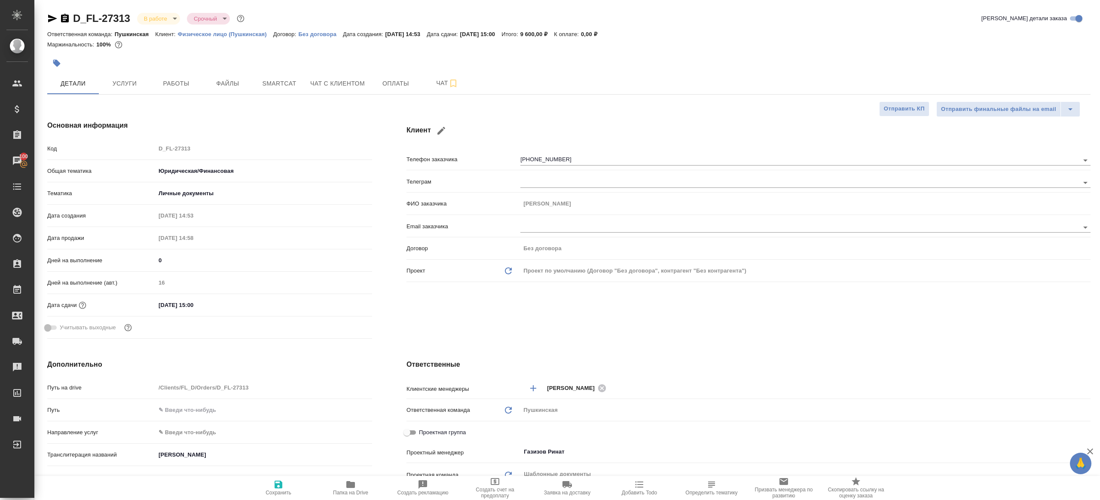
type textarea "x"
click at [196, 83] on span "Работы" at bounding box center [176, 83] width 41 height 11
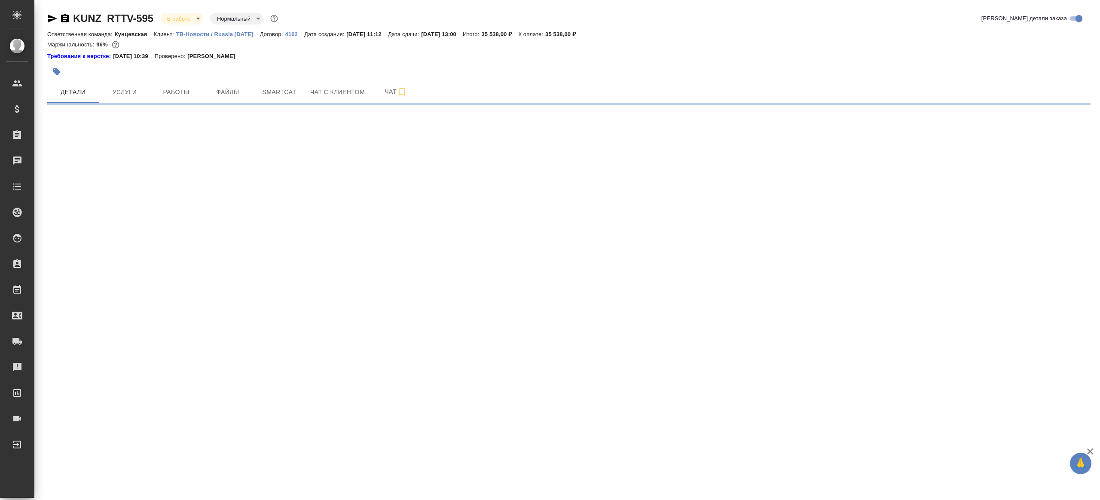
select select "RU"
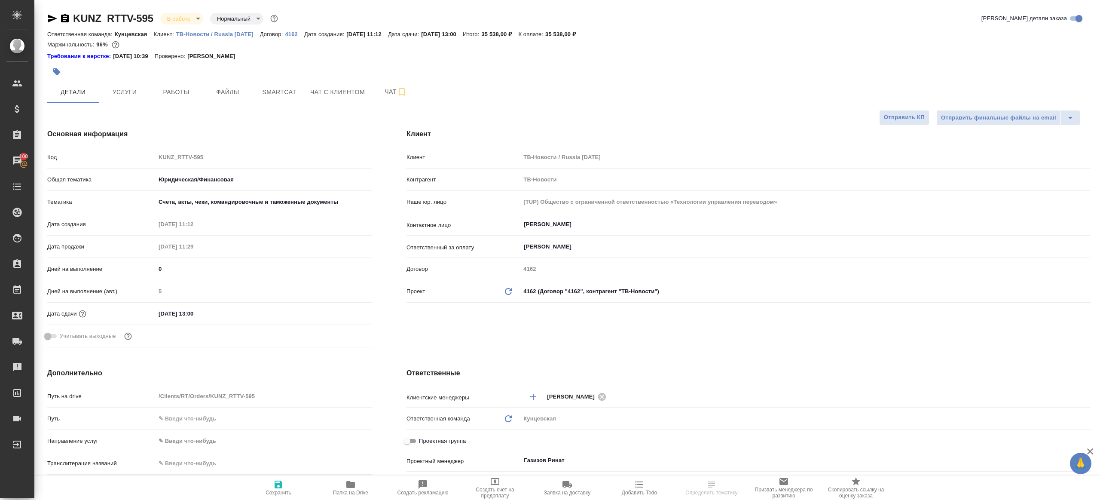
type textarea "x"
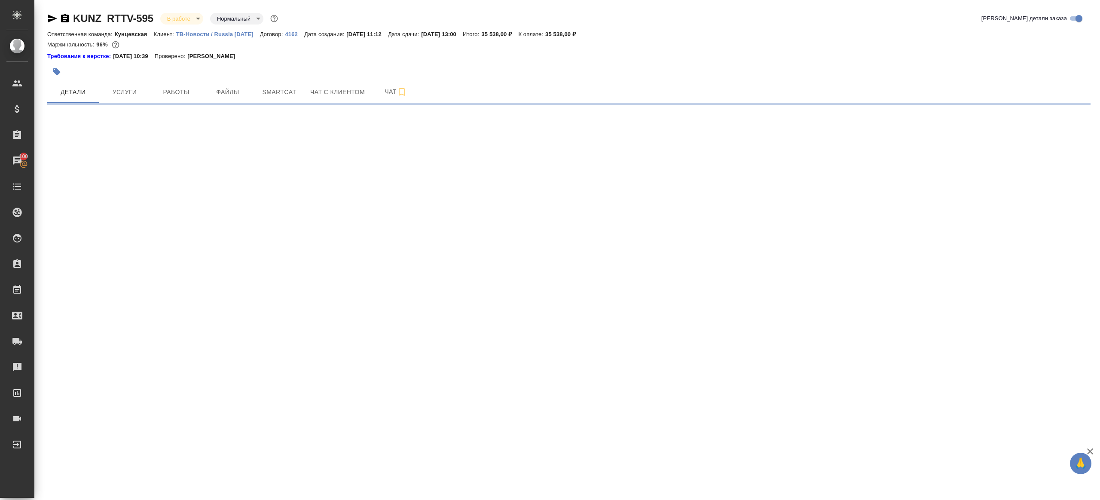
select select "RU"
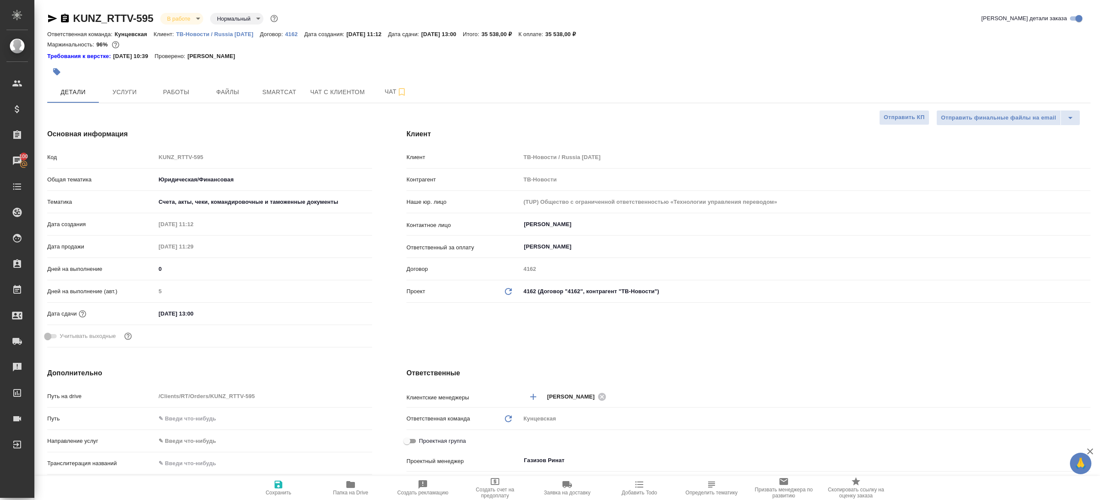
type textarea "x"
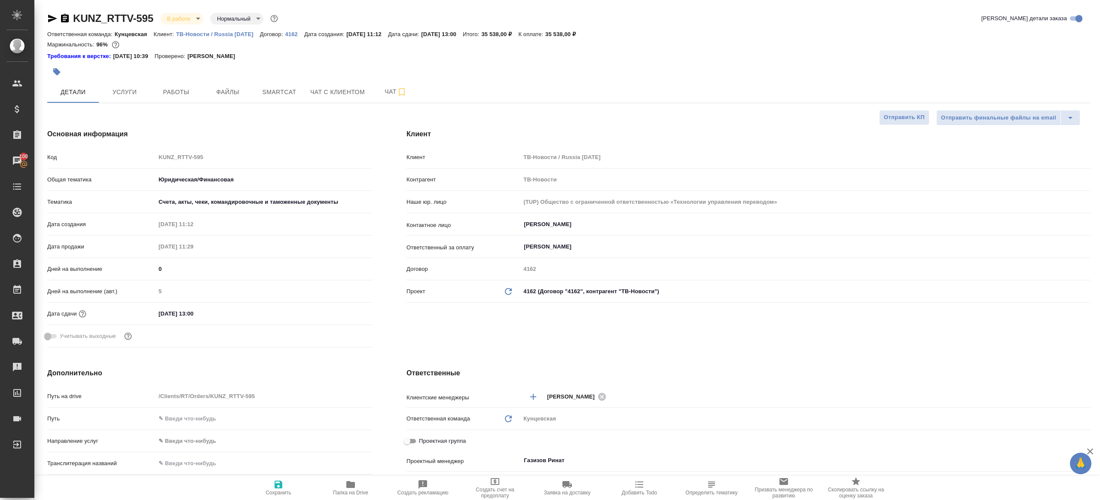
type textarea "x"
click at [176, 88] on span "Работы" at bounding box center [176, 92] width 41 height 11
